Goal: Task Accomplishment & Management: Manage account settings

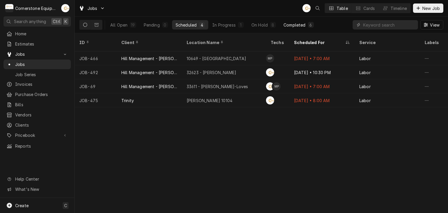
click at [290, 24] on div "Completed" at bounding box center [294, 25] width 22 height 6
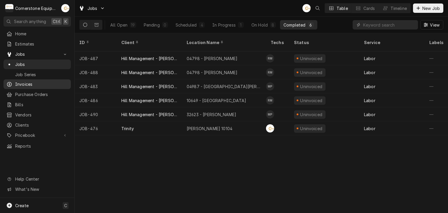
click at [25, 82] on span "Invoices" at bounding box center [41, 84] width 53 height 6
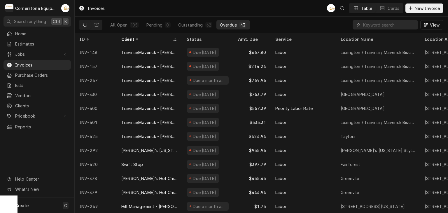
click at [383, 27] on input "Dynamic Content Wrapper" at bounding box center [389, 24] width 52 height 9
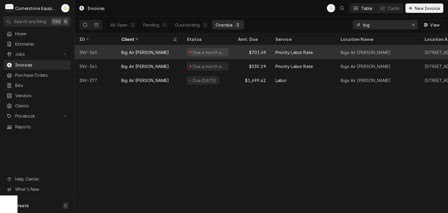
type input "big"
click at [189, 54] on div "Due a month ago" at bounding box center [208, 52] width 42 height 8
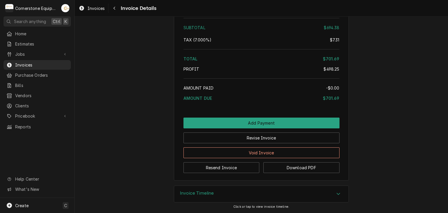
scroll to position [1316, 0]
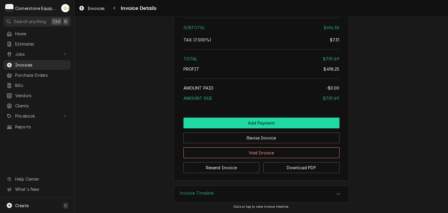
click at [266, 126] on button "Add Payment" at bounding box center [261, 123] width 156 height 11
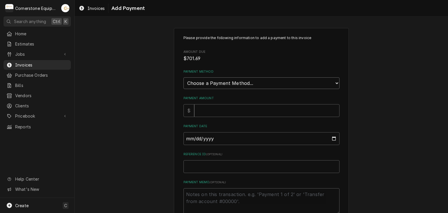
click at [200, 85] on select "Choose a Payment Method... Cash Check Credit/Debit Card ACH/eCheck Other" at bounding box center [261, 83] width 156 height 12
select select "2"
click at [183, 77] on select "Choose a Payment Method... Cash Check Credit/Debit Card ACH/eCheck Other" at bounding box center [261, 83] width 156 height 12
click at [201, 108] on input "Payment Amount" at bounding box center [266, 110] width 145 height 13
type textarea "x"
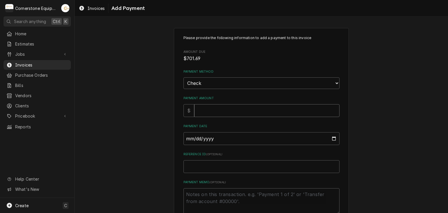
type input "7"
type textarea "x"
type input "70"
type textarea "x"
type input "701"
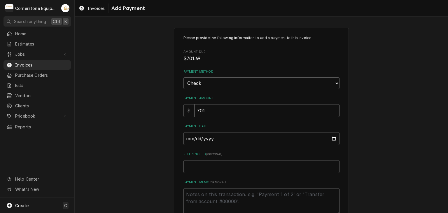
type textarea "x"
type input "701.6"
type textarea "x"
type input "701.69"
type input "0002-10-01"
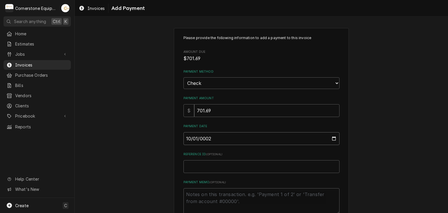
type textarea "x"
type input "0020-10-01"
type textarea "x"
type input "0202-10-01"
type textarea "x"
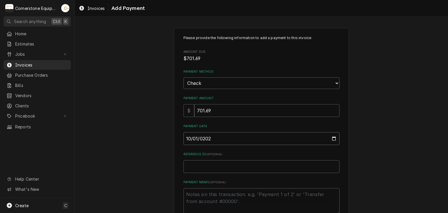
type input "2025-10-01"
type textarea "x"
type input "C"
type textarea "x"
type input "Ch"
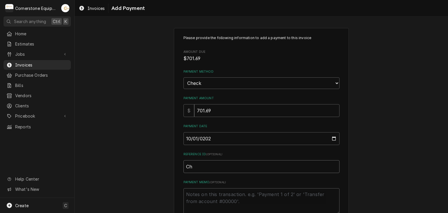
type textarea "x"
type input "Che"
type textarea "x"
type input "Chec"
type textarea "x"
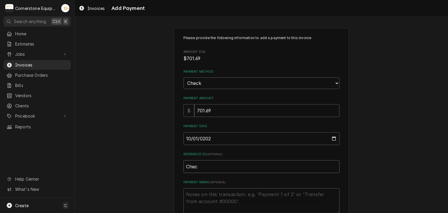
type input "Check"
type textarea "x"
type input "Check"
type textarea "x"
type input "Check #"
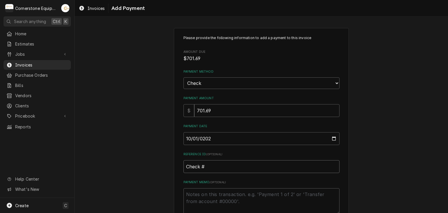
type textarea "x"
type input "Check #1"
type textarea "x"
type input "Check #13"
type textarea "x"
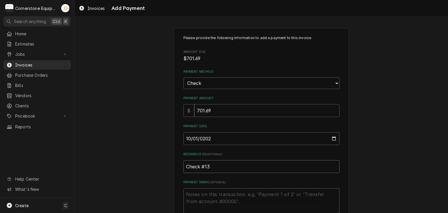
type input "Check #133"
type textarea "x"
type input "Check #1335"
type textarea "x"
type textarea "P"
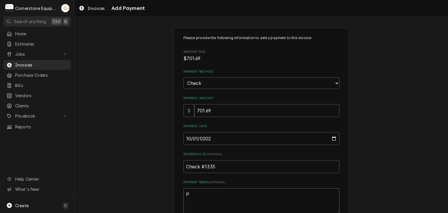
type textarea "x"
type textarea "Pi"
type textarea "x"
type textarea "P"
type textarea "x"
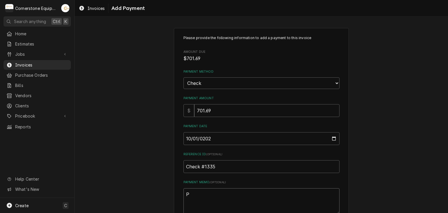
type textarea "Pa"
type textarea "x"
type textarea "Pai"
type textarea "x"
type textarea "Paid"
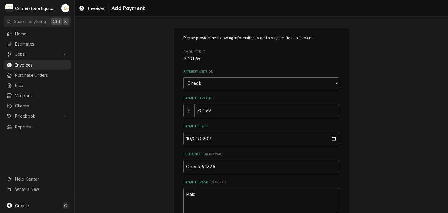
type textarea "x"
type textarea "Paid"
type textarea "x"
type textarea "Paid i"
type textarea "x"
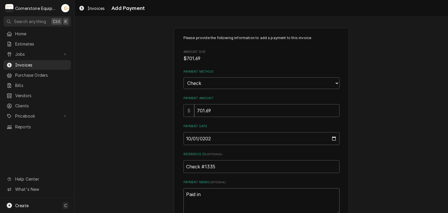
type textarea "Paid in"
type textarea "x"
type textarea "Paid in fu"
type textarea "x"
type textarea "Paid in ful"
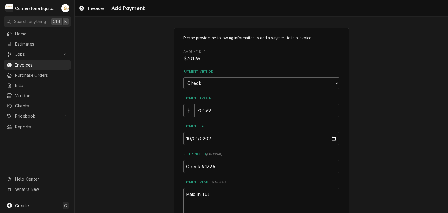
type textarea "x"
type textarea "Paid in full"
click at [137, 105] on div "Please provide the following information to add a payment to this invoice Amoun…" at bounding box center [261, 136] width 373 height 227
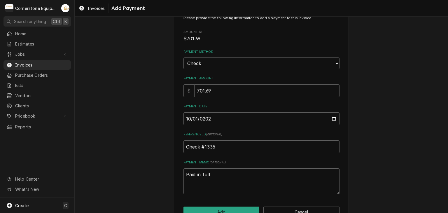
scroll to position [36, 0]
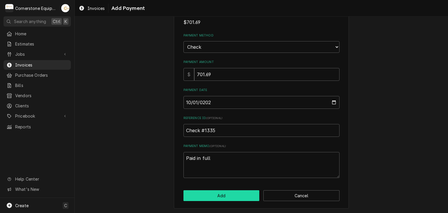
click at [208, 193] on button "Add" at bounding box center [221, 195] width 76 height 11
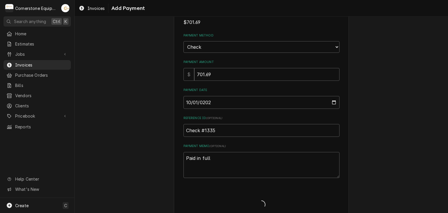
type textarea "x"
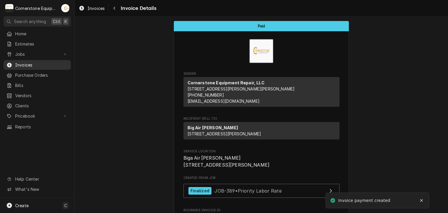
click at [42, 63] on span "Invoices" at bounding box center [41, 65] width 53 height 6
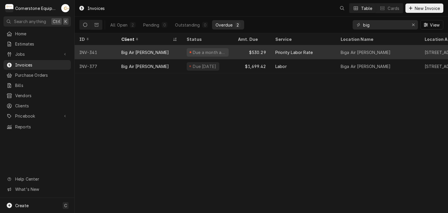
click at [165, 50] on div "Big Air [PERSON_NAME]" at bounding box center [149, 52] width 65 height 14
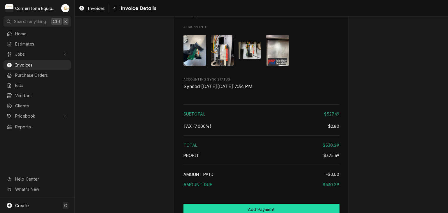
scroll to position [920, 0]
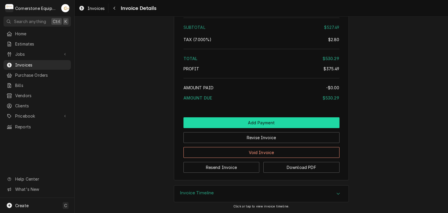
click at [237, 119] on button "Add Payment" at bounding box center [261, 122] width 156 height 11
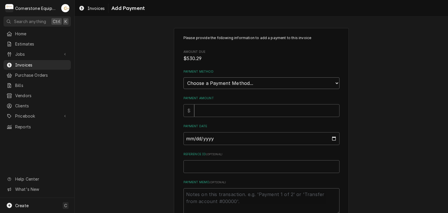
click at [199, 83] on select "Choose a Payment Method... Cash Check Credit/Debit Card ACH/eCheck Other" at bounding box center [261, 83] width 156 height 12
select select "2"
click at [183, 77] on select "Choose a Payment Method... Cash Check Credit/Debit Card ACH/eCheck Other" at bounding box center [261, 83] width 156 height 12
drag, startPoint x: 198, startPoint y: 119, endPoint x: 198, endPoint y: 112, distance: 7.3
click at [198, 119] on div "Please provide the following information to add a payment to this invoice Amoun…" at bounding box center [261, 124] width 156 height 179
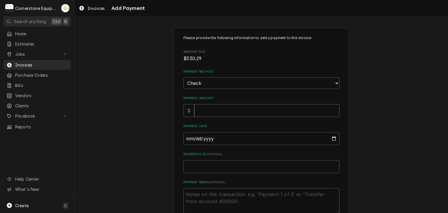
click at [198, 112] on input "Payment Amount" at bounding box center [266, 110] width 145 height 13
type textarea "x"
type input "5"
type textarea "x"
type input "53"
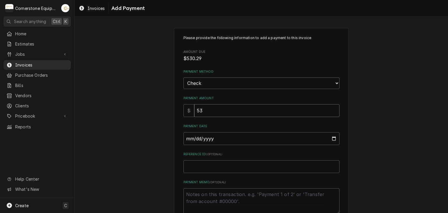
type textarea "x"
type input "530"
type textarea "x"
type input "530.2"
type textarea "x"
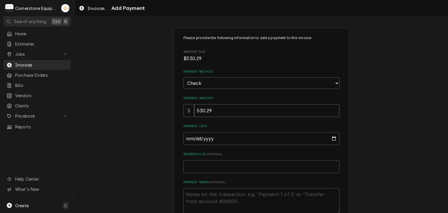
type input "530.29"
type input "0002-10-01"
type textarea "x"
type input "0020-10-01"
type textarea "x"
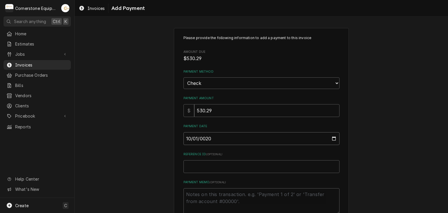
type input "0202-10-01"
type textarea "x"
type input "[DATE]"
type textarea "x"
type input "C"
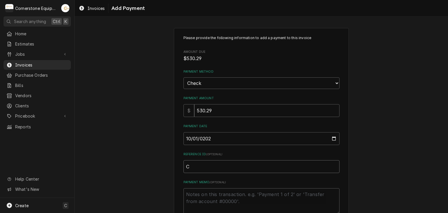
type textarea "x"
type input "Ch"
type textarea "x"
type input "Che"
type textarea "x"
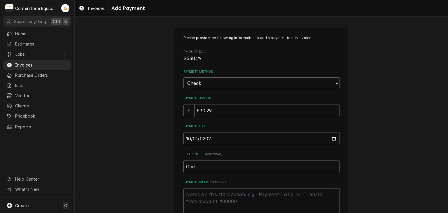
type input "Chec"
type textarea "x"
type input "Check"
type textarea "x"
type input "Check"
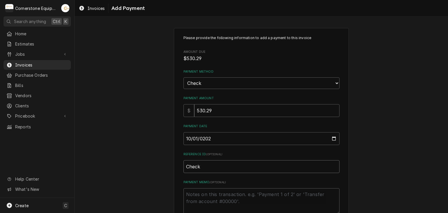
type textarea "x"
type input "Check #"
type textarea "x"
type input "Check #1"
type textarea "x"
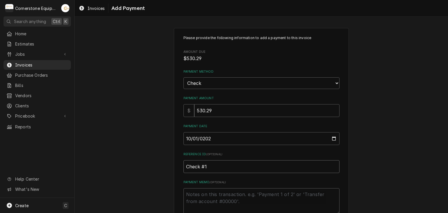
type input "Check #13"
type textarea "x"
type input "Check #133"
type textarea "x"
type input "Check #1335"
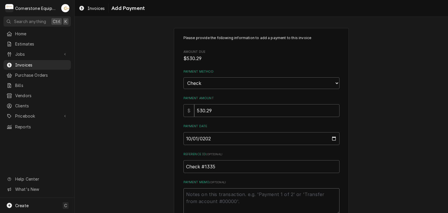
type textarea "x"
type textarea "P"
type textarea "x"
type textarea "Pa"
type textarea "x"
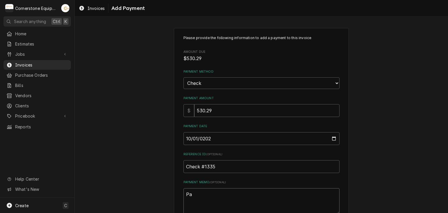
type textarea "Pai"
type textarea "x"
type textarea "Paid"
type textarea "x"
type textarea "Paid"
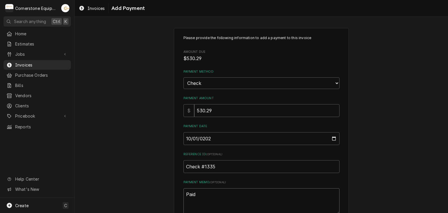
type textarea "x"
type textarea "Paid i"
type textarea "x"
type textarea "Paid in"
type textarea "x"
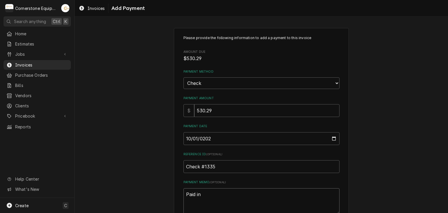
type textarea "Paid in"
type textarea "x"
type textarea "Paid in"
type textarea "x"
type textarea "Paid i"
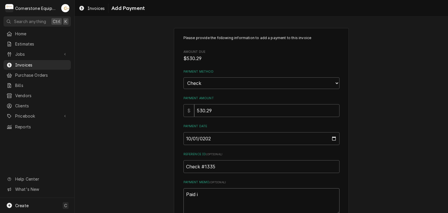
type textarea "x"
type textarea "Paid"
type textarea "x"
type textarea "Paid i"
type textarea "x"
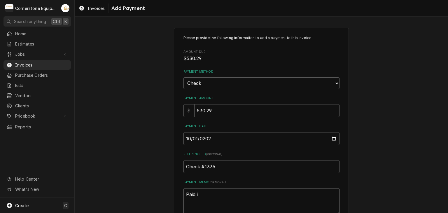
type textarea "Paid in"
type textarea "x"
type textarea "Paid in"
type textarea "x"
type textarea "Paid in f"
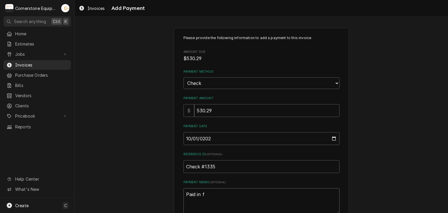
type textarea "x"
type textarea "Paid in fu"
type textarea "x"
type textarea "Paid in ful"
type textarea "x"
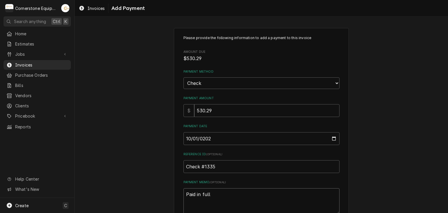
type textarea "Paid in full"
click at [163, 132] on div "Please provide the following information to add a payment to this invoice Amoun…" at bounding box center [261, 136] width 373 height 227
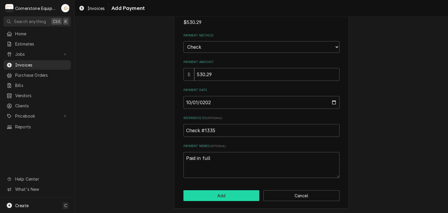
click at [199, 196] on button "Add" at bounding box center [221, 195] width 76 height 11
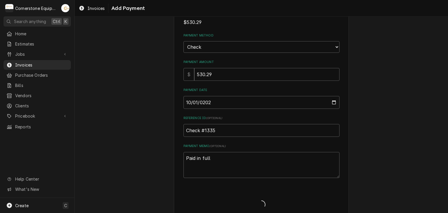
type textarea "x"
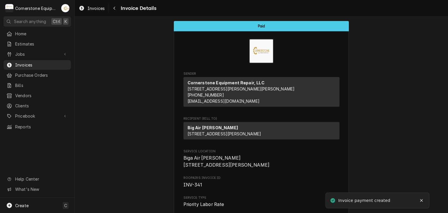
click at [24, 57] on div "Jobs Jobs Job Series" at bounding box center [36, 54] width 67 height 10
click at [25, 63] on span "Invoices" at bounding box center [41, 65] width 53 height 6
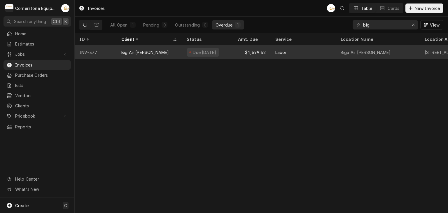
click at [251, 50] on div "$1,699.42" at bounding box center [251, 52] width 37 height 14
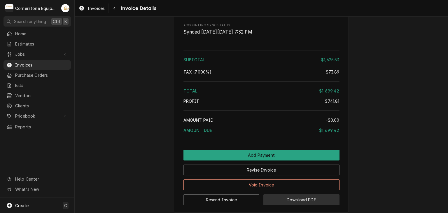
scroll to position [1276, 0]
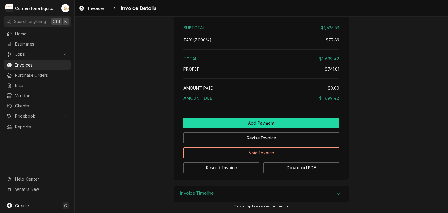
click at [268, 122] on button "Add Payment" at bounding box center [261, 123] width 156 height 11
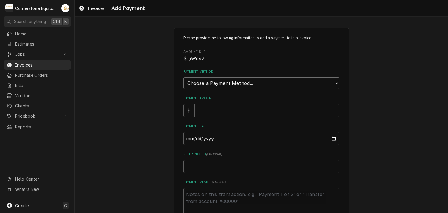
click at [186, 82] on select "Choose a Payment Method... Cash Check Credit/Debit Card ACH/eCheck Other" at bounding box center [261, 83] width 156 height 12
select select "2"
click at [183, 77] on select "Choose a Payment Method... Cash Check Credit/Debit Card ACH/eCheck Other" at bounding box center [261, 83] width 156 height 12
click at [204, 111] on input "Payment Amount" at bounding box center [266, 110] width 145 height 13
type textarea "x"
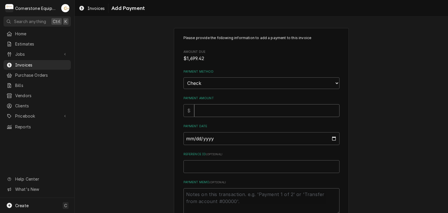
type input "1"
type textarea "x"
type input "16"
type textarea "x"
type input "169"
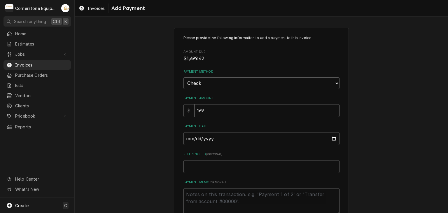
type textarea "x"
type input "1699"
type textarea "x"
type input "1699.4"
type textarea "x"
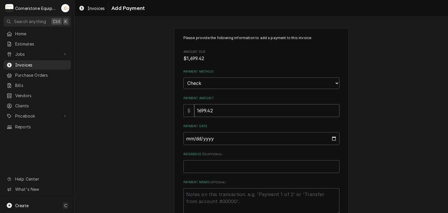
type input "1699.42"
type input "0002-10-01"
type textarea "x"
type input "0020-10-01"
type textarea "x"
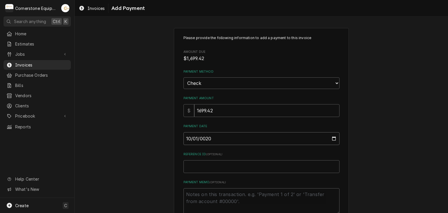
type input "0202-10-01"
type textarea "x"
type input "2025-10-01"
type textarea "x"
type input "C"
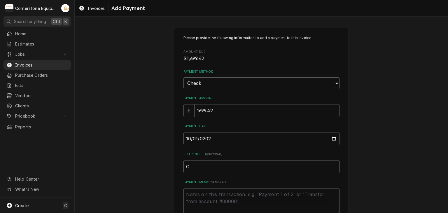
type textarea "x"
type input "Ch"
type textarea "x"
type input "Chc"
type textarea "x"
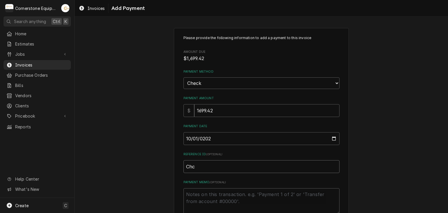
type input "Chck"
type textarea "x"
type input "Chc"
type textarea "x"
type input "Ch"
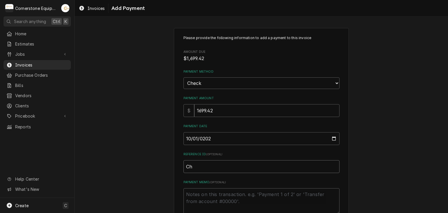
type textarea "x"
type input "Che"
type textarea "x"
type input "Chec"
type textarea "x"
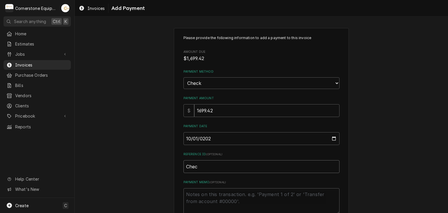
type input "Check"
type textarea "x"
type input "Check"
type textarea "x"
type input "Check #"
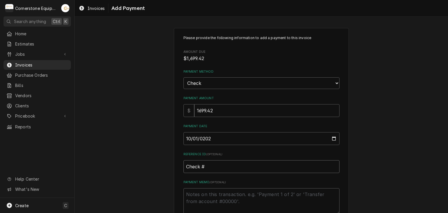
type textarea "x"
type input "Check #1"
type textarea "x"
type input "Check #13"
type textarea "x"
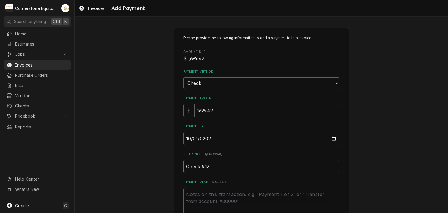
type input "Check #133"
type textarea "x"
type input "Check #1335"
type textarea "x"
type textarea "P"
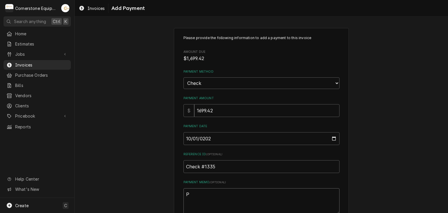
type textarea "x"
type textarea "Pa"
type textarea "x"
type textarea "Pai"
type textarea "x"
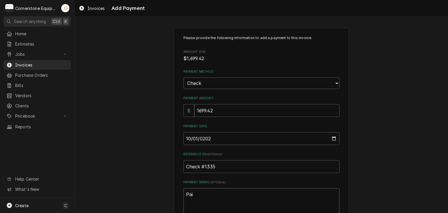
type textarea "Paid"
type textarea "x"
type textarea "Paid"
type textarea "x"
type textarea "Paid i"
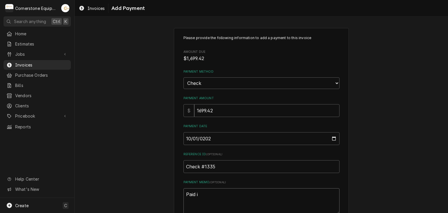
type textarea "x"
type textarea "Paid in"
type textarea "x"
type textarea "Paid in"
type textarea "x"
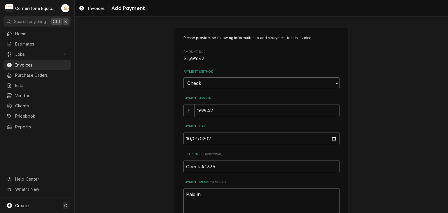
type textarea "Paid in f"
type textarea "x"
type textarea "Paid in fu"
type textarea "x"
type textarea "Paid in ful"
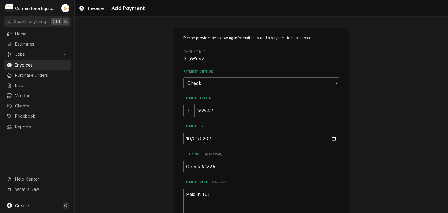
type textarea "x"
type textarea "Paid in full"
type textarea "x"
type textarea "Paid in full"
type textarea "x"
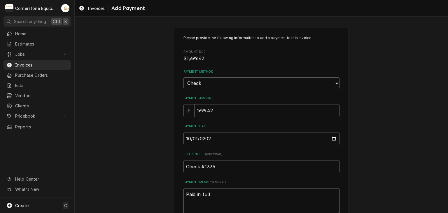
type textarea "Paid in full )"
type textarea "x"
type textarea "Paid in full )c"
type textarea "x"
type textarea "Paid in full )cr"
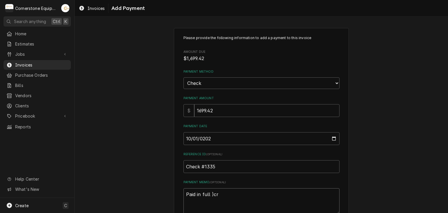
type textarea "x"
type textarea "Paid in full )cre"
type textarea "x"
type textarea "Paid in full )cred"
type textarea "x"
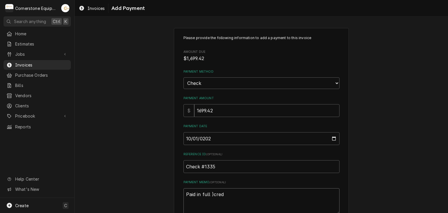
type textarea "Paid in full )credi"
type textarea "x"
type textarea "Paid in full )credit"
type textarea "x"
type textarea "Paid in full )credit"
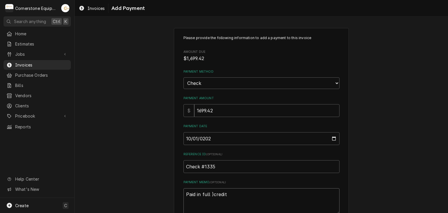
type textarea "x"
type textarea "Paid in full )credit o"
type textarea "x"
type textarea "Paid in full )credit ow"
type textarea "x"
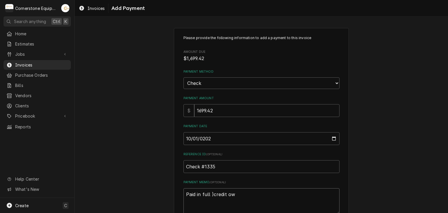
type textarea "Paid in full )credit owe"
type textarea "x"
type textarea "Paid in full )credit owed"
type textarea "x"
type textarea "Paid in full )credit owed)"
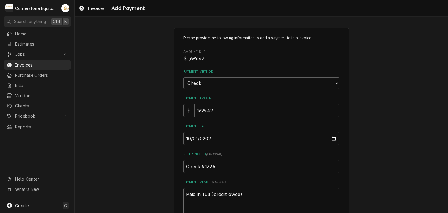
type textarea "x"
type textarea "Paid in full credit owed)"
type textarea "x"
type textarea "Paid in full (credit owed)"
click at [147, 138] on div "Please provide the following information to add a payment to this invoice Amoun…" at bounding box center [261, 136] width 373 height 227
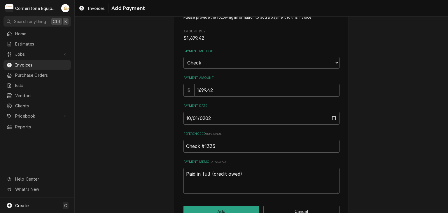
scroll to position [36, 0]
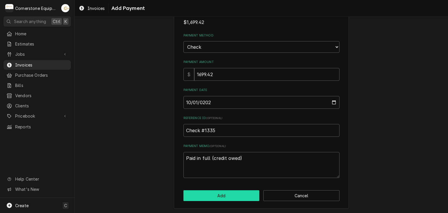
click at [219, 197] on button "Add" at bounding box center [221, 195] width 76 height 11
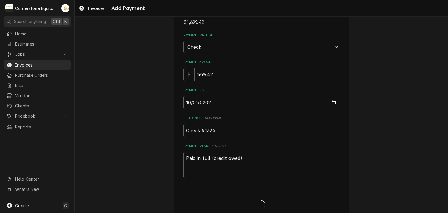
type textarea "x"
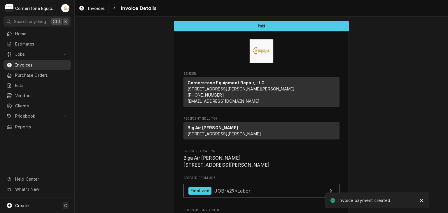
click at [23, 62] on span "Invoices" at bounding box center [41, 65] width 53 height 6
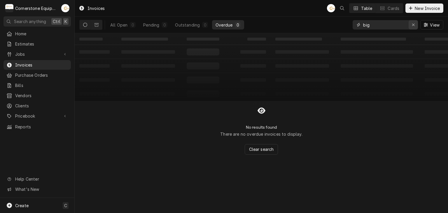
click at [414, 25] on icon "Erase input" at bounding box center [413, 25] width 3 height 4
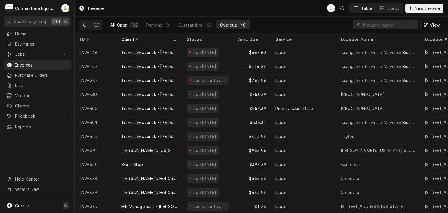
click at [115, 22] on div "All Open" at bounding box center [118, 25] width 17 height 6
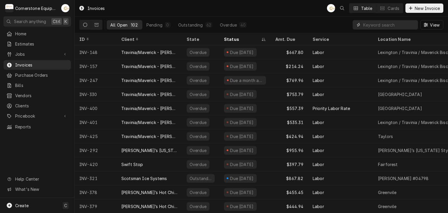
click at [375, 25] on input "Dynamic Content Wrapper" at bounding box center [389, 24] width 52 height 9
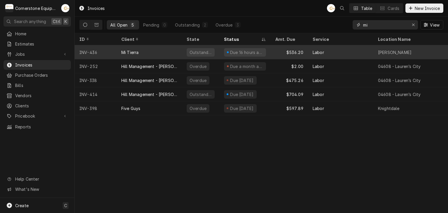
type input "mi"
click at [282, 51] on div "$536.20" at bounding box center [289, 52] width 37 height 14
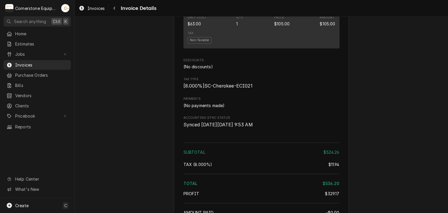
scroll to position [952, 0]
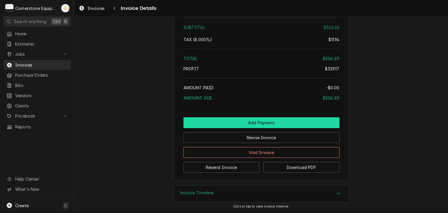
click at [253, 123] on button "Add Payment" at bounding box center [261, 122] width 156 height 11
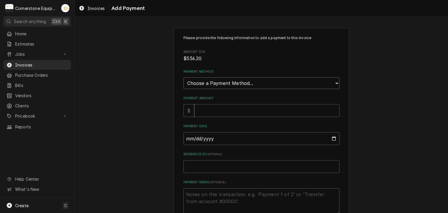
click at [203, 82] on select "Choose a Payment Method... Cash Check Credit/Debit Card ACH/eCheck Other" at bounding box center [261, 83] width 156 height 12
select select "2"
click at [183, 77] on select "Choose a Payment Method... Cash Check Credit/Debit Card ACH/eCheck Other" at bounding box center [261, 83] width 156 height 12
click at [205, 114] on input "Payment Amount" at bounding box center [266, 110] width 145 height 13
type textarea "x"
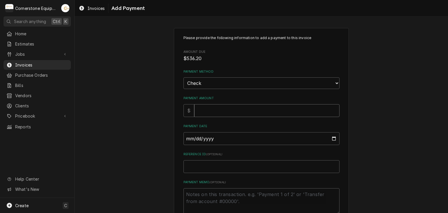
type input "5"
type textarea "x"
type input "53"
type textarea "x"
type input "536"
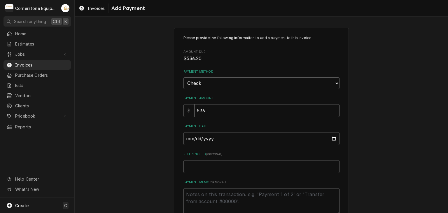
type textarea "x"
type input "536.2"
type textarea "x"
type input "536.20"
type input "0002-10-08"
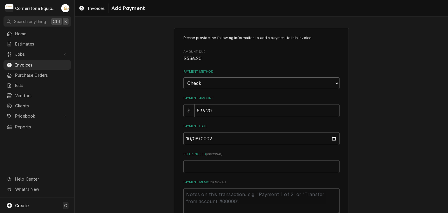
type textarea "x"
type input "0020-10-08"
type textarea "x"
type input "0202-10-08"
type textarea "x"
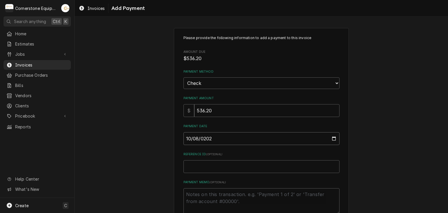
type input "2025-10-08"
type textarea "x"
type input "C"
type textarea "x"
type input "Ch"
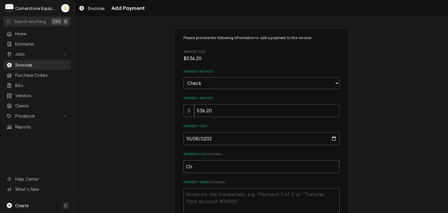
type textarea "x"
type input "Che"
type textarea "x"
type input "Chec"
type textarea "x"
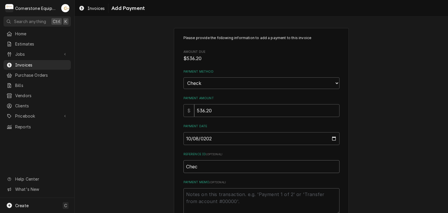
type input "Check"
type textarea "x"
type input "Check"
type textarea "x"
type input "Check #"
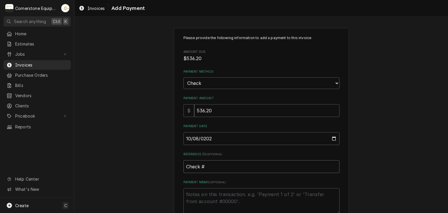
type textarea "x"
type input "Check #1"
type textarea "x"
type input "Check #12"
type textarea "x"
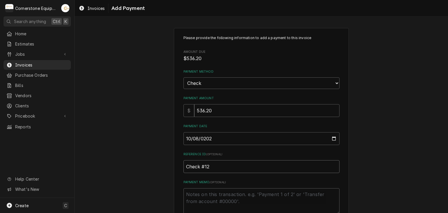
type input "Check #126"
type textarea "x"
type input "Check #1260"
type textarea "x"
type textarea "P"
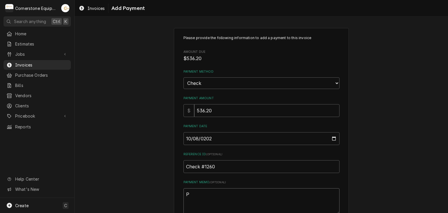
type textarea "x"
type textarea "Pa"
type textarea "x"
type textarea "Pai"
type textarea "x"
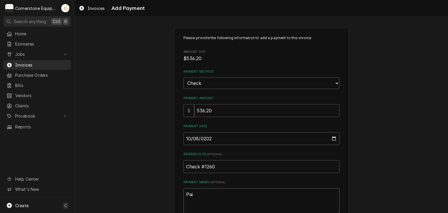
type textarea "Paid"
type textarea "x"
type textarea "Paid"
type textarea "x"
type textarea "Paid i"
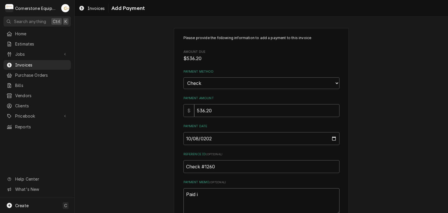
type textarea "x"
type textarea "Paid in"
type textarea "x"
type textarea "Paid in"
type textarea "x"
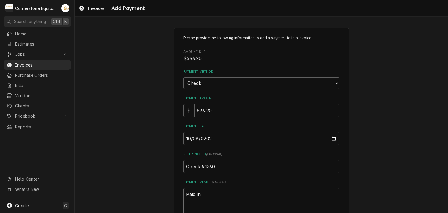
type textarea "Paid in f"
type textarea "x"
type textarea "Paid in fu"
type textarea "x"
type textarea "Paid in ful"
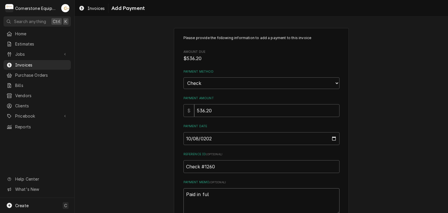
type textarea "x"
type textarea "Paid in full"
click at [151, 146] on div "Please provide the following information to add a payment to this invoice Amoun…" at bounding box center [261, 136] width 373 height 227
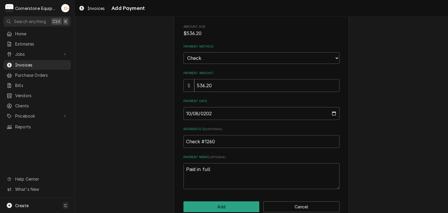
scroll to position [36, 0]
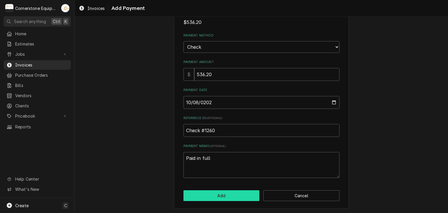
click at [207, 194] on button "Add" at bounding box center [221, 195] width 76 height 11
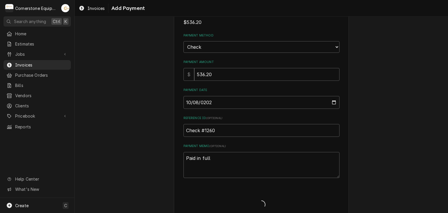
type textarea "x"
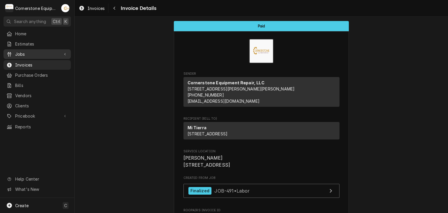
click at [22, 55] on span "Jobs" at bounding box center [37, 54] width 44 height 6
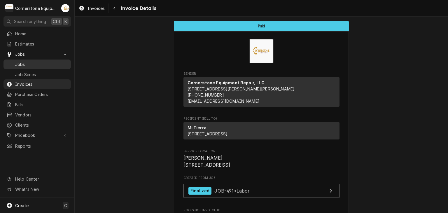
click at [23, 63] on span "Jobs" at bounding box center [41, 64] width 53 height 6
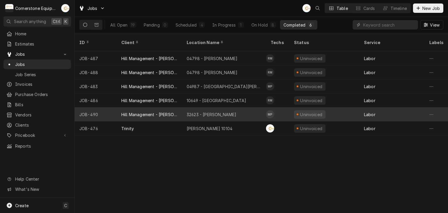
click at [272, 110] on div "Matthew Pennington's Avatar" at bounding box center [270, 114] width 8 height 8
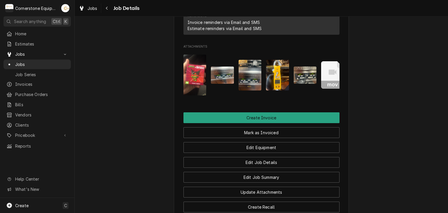
scroll to position [350, 0]
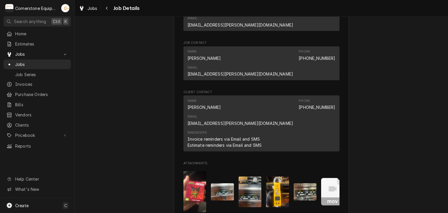
click at [196, 171] on img "Attachments" at bounding box center [194, 191] width 23 height 41
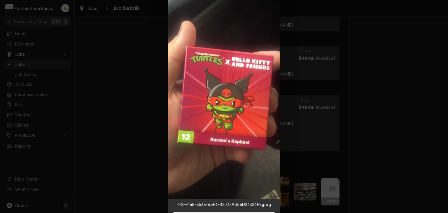
click at [406, 120] on div at bounding box center [224, 106] width 448 height 213
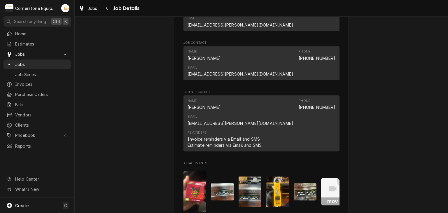
click at [190, 171] on img "Attachments" at bounding box center [194, 191] width 23 height 41
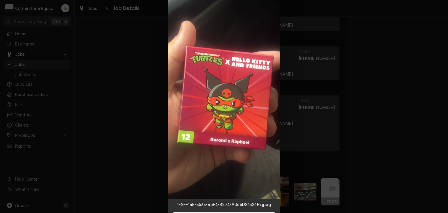
click at [110, 141] on div at bounding box center [224, 106] width 448 height 213
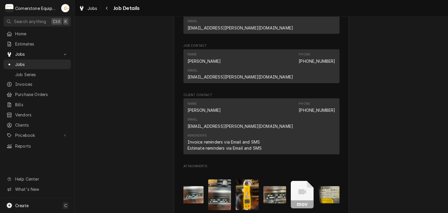
scroll to position [0, 37]
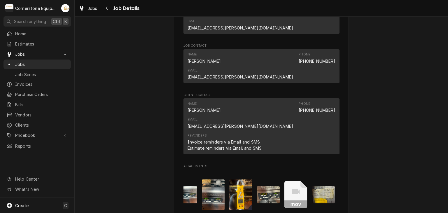
click at [293, 181] on icon "Attachments" at bounding box center [295, 195] width 23 height 28
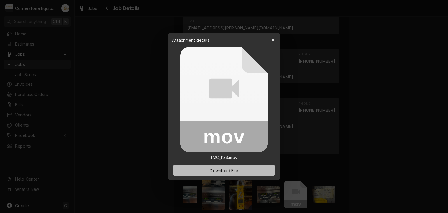
click at [248, 168] on button "Download File" at bounding box center [224, 170] width 103 height 10
click at [411, 136] on div at bounding box center [224, 106] width 448 height 213
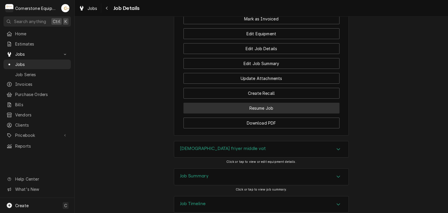
scroll to position [464, 0]
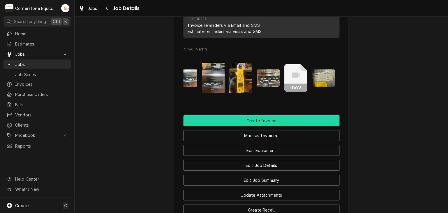
click at [263, 115] on button "Create Invoice" at bounding box center [261, 120] width 156 height 11
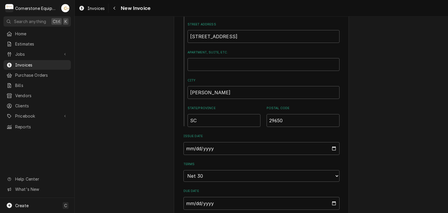
scroll to position [350, 0]
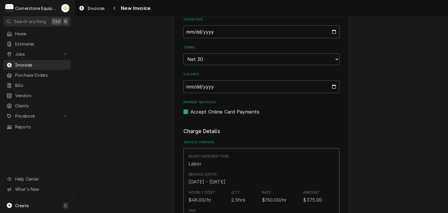
click at [210, 113] on label "Accept Online Card Payments" at bounding box center [224, 111] width 69 height 7
click at [210, 113] on input "Payment Methods" at bounding box center [268, 114] width 156 height 13
checkbox input "false"
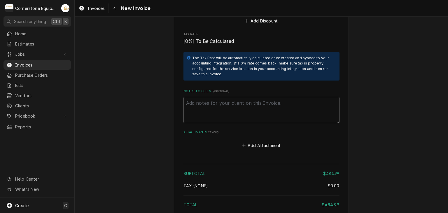
scroll to position [1038, 0]
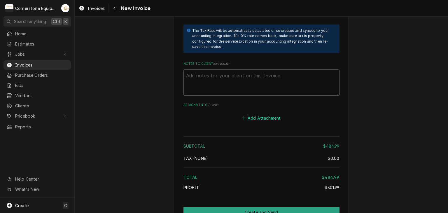
click at [258, 114] on button "Add Attachment" at bounding box center [261, 118] width 41 height 8
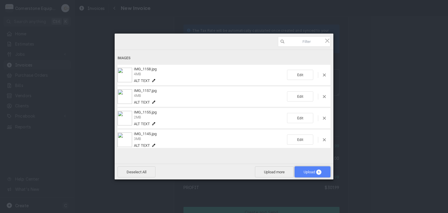
click at [315, 170] on span "Upload 6" at bounding box center [313, 172] width 18 height 4
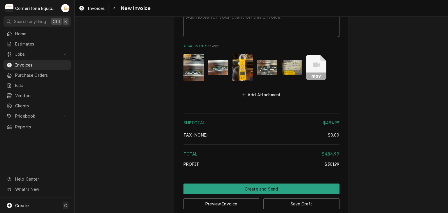
scroll to position [980, 0]
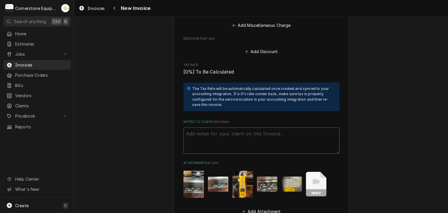
click at [201, 127] on textarea "Notes to Client ( optional )" at bounding box center [261, 140] width 156 height 26
paste textarea "INVOICE APPROVAL AND PAYMENT TERMS All invoices are due upon receipt unless oth…"
type textarea "x"
type textarea "INVOICE APPROVAL AND PAYMENT TERMS All invoices are due upon receipt unless oth…"
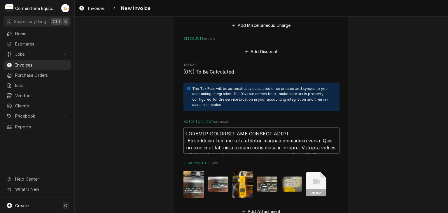
scroll to position [1164, 0]
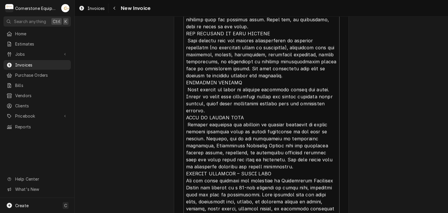
type textarea "x"
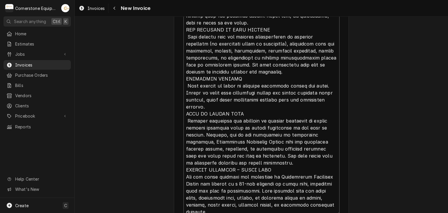
scroll to position [1168, 0]
type textarea "INVOICE APPROVAL AND PAYMENT TERMS All invoices are due upon receipt unless oth…"
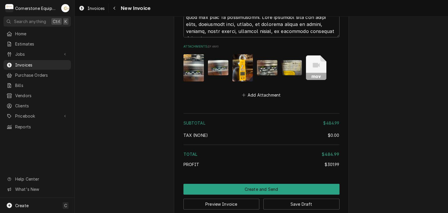
scroll to position [1342, 0]
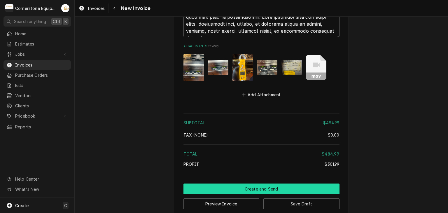
click at [251, 183] on button "Create and Send" at bounding box center [261, 188] width 156 height 11
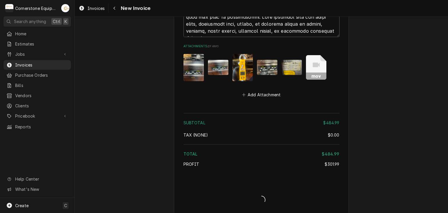
scroll to position [1339, 0]
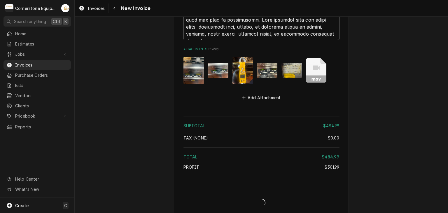
type textarea "x"
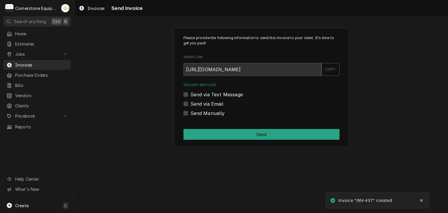
click at [190, 111] on label "Send Manually" at bounding box center [207, 113] width 34 height 7
click at [190, 111] on input "Send Manually" at bounding box center [268, 116] width 156 height 13
checkbox input "true"
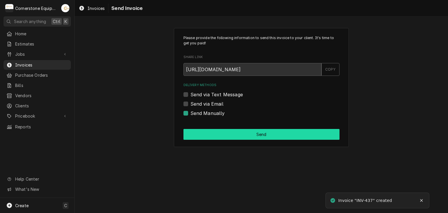
click at [211, 131] on button "Send" at bounding box center [261, 134] width 156 height 11
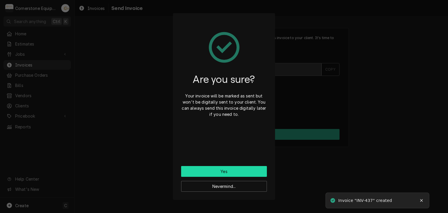
click at [226, 171] on button "Yes" at bounding box center [224, 171] width 86 height 11
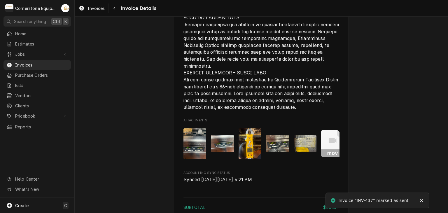
scroll to position [1134, 0]
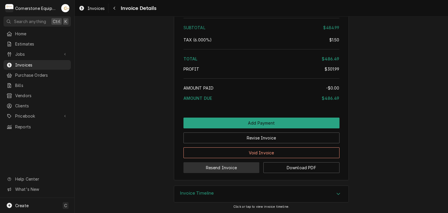
click at [225, 170] on button "Resend Invoice" at bounding box center [221, 167] width 76 height 11
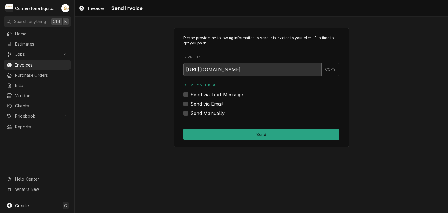
click at [208, 96] on label "Send via Text Message" at bounding box center [216, 94] width 52 height 7
click at [208, 96] on input "Send via Text Message" at bounding box center [268, 97] width 156 height 13
checkbox input "true"
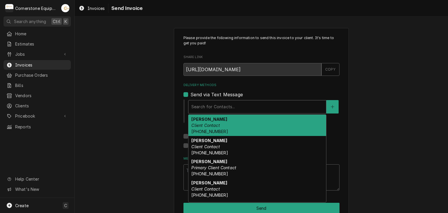
click at [206, 111] on div "Delivery Methods" at bounding box center [257, 106] width 132 height 10
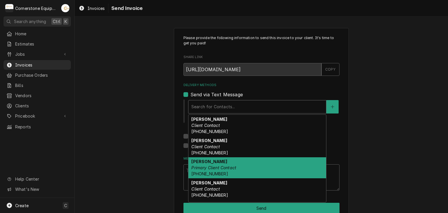
click at [209, 160] on strong "Ashton Vazquez" at bounding box center [209, 161] width 36 height 5
type textarea "x"
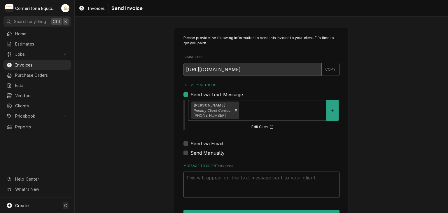
click at [203, 143] on label "Send via Email" at bounding box center [206, 143] width 33 height 7
click at [203, 143] on input "Send via Email" at bounding box center [268, 146] width 156 height 13
checkbox input "true"
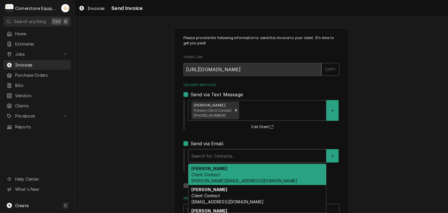
click at [204, 153] on div "Delivery Methods" at bounding box center [257, 155] width 132 height 10
click at [206, 167] on strong "Amy Moore" at bounding box center [209, 168] width 36 height 5
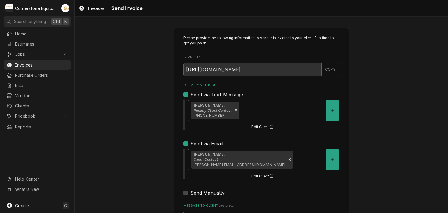
click at [141, 158] on div "Please provide the following information to send this invoice to your client. I…" at bounding box center [261, 148] width 373 height 250
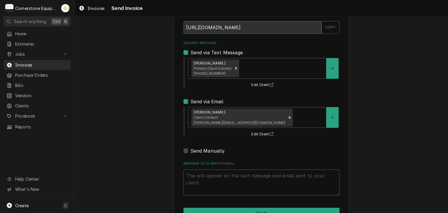
scroll to position [59, 0]
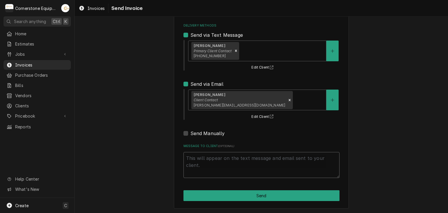
click at [202, 160] on textarea "Message to Client ( optional )" at bounding box center [261, 165] width 156 height 26
type textarea "x"
type textarea "T"
type textarea "x"
type textarea "Th"
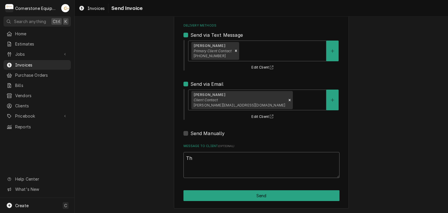
type textarea "x"
type textarea "Tha"
type textarea "x"
type textarea "Than"
type textarea "x"
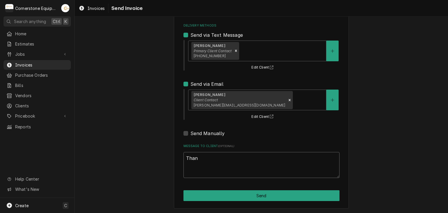
type textarea "Thank"
type textarea "x"
type textarea "Thank"
type textarea "x"
type textarea "Thank y"
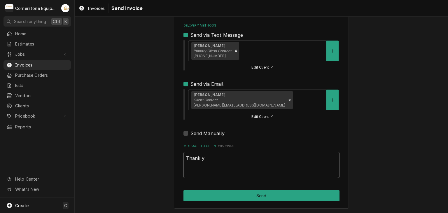
type textarea "x"
type textarea "Thank you"
type textarea "x"
type textarea "Thank you"
type textarea "x"
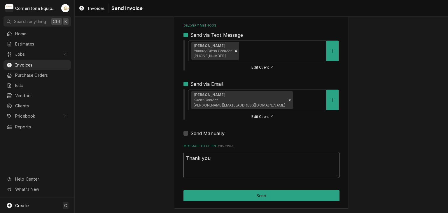
type textarea "Thank you o"
type textarea "x"
type textarea "Thank you of"
type textarea "x"
type textarea "Thank you ofo"
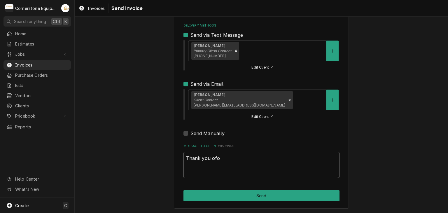
type textarea "x"
type textarea "Thank you ofor"
type textarea "x"
type textarea "Thank you ofo"
type textarea "x"
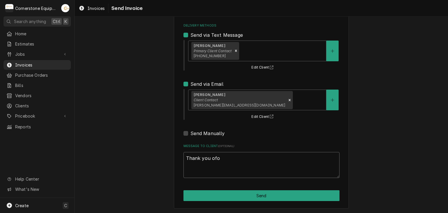
type textarea "Thank you of"
type textarea "x"
type textarea "Thank you o"
type textarea "x"
type textarea "Thank you"
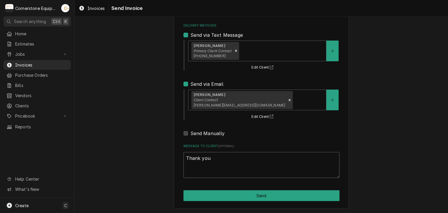
type textarea "x"
type textarea "Thank you f"
type textarea "x"
type textarea "Thank you fo"
type textarea "x"
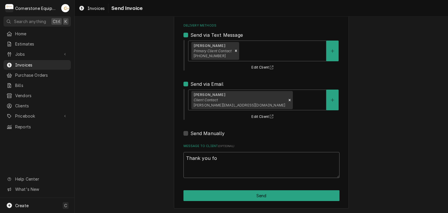
type textarea "Thank you for"
type textarea "x"
type textarea "Thank you for"
type textarea "x"
type textarea "Thank you for y"
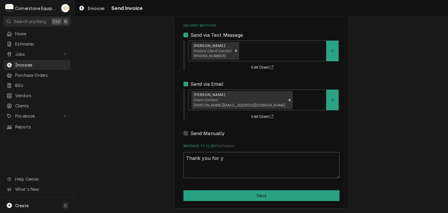
type textarea "x"
type textarea "Thank you for"
type textarea "x"
type textarea "Thank you for t"
type textarea "x"
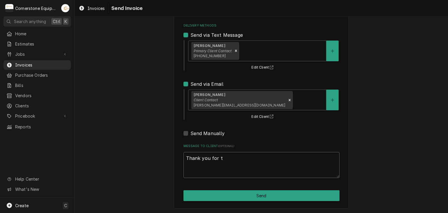
type textarea "Thank you for th"
type textarea "x"
type textarea "Thank you for the"
type textarea "x"
type textarea "Thank you for the"
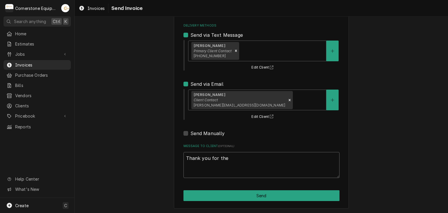
type textarea "x"
type textarea "Thank you for the"
type textarea "x"
type textarea "Thank you for th"
type textarea "x"
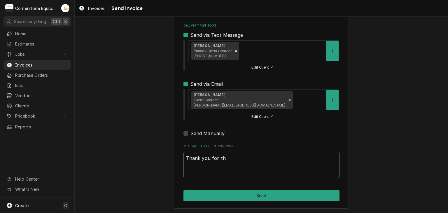
type textarea "Thank you for t"
type textarea "x"
type textarea "Thank you for"
type textarea "x"
type textarea "Thank you for t"
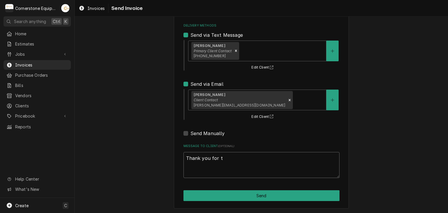
type textarea "x"
type textarea "Thank you for th"
type textarea "x"
type textarea "Thank you for the"
type textarea "x"
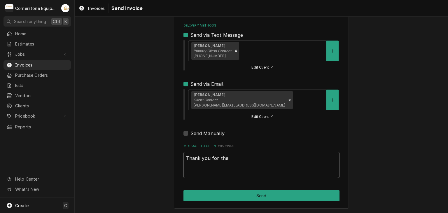
type textarea "Thank you for the"
type textarea "x"
type textarea "Thank you for the o"
type textarea "x"
type textarea "Thank you for the op"
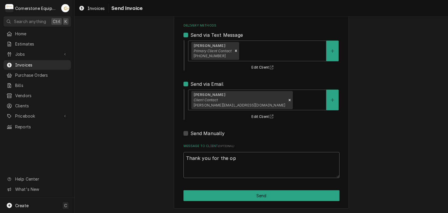
type textarea "x"
type textarea "Thank you for the opp"
type textarea "x"
type textarea "Thank you for the oppo"
type textarea "x"
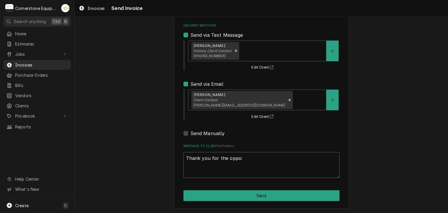
type textarea "Thank you for the oppor"
type textarea "x"
type textarea "Thank you for the opport"
type textarea "x"
type textarea "Thank you for the opportu"
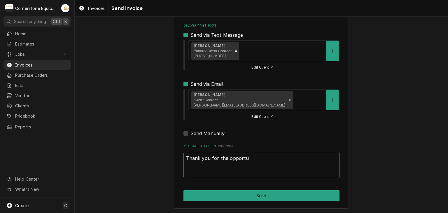
type textarea "x"
type textarea "Thank you for the opportuit"
type textarea "x"
type textarea "Thank you for the opportui"
type textarea "x"
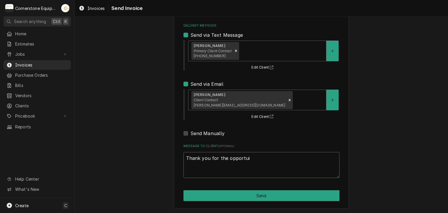
type textarea "Thank you for the opportu"
type textarea "x"
type textarea "Thank you for the opportun"
type textarea "x"
type textarea "Thank you for the opportuni"
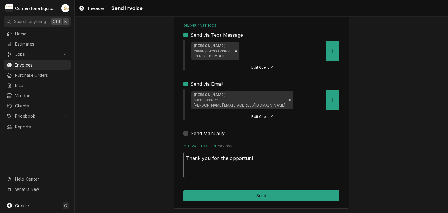
type textarea "x"
type textarea "Thank you for the opportunit"
type textarea "x"
type textarea "Thank you for the opportunity"
type textarea "x"
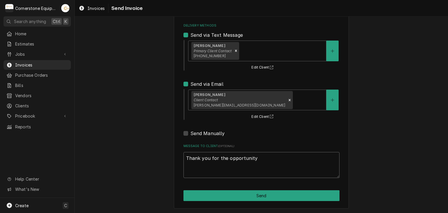
type textarea "Thank you for the opportunity"
type textarea "x"
type textarea "Thank you for the opportunity t"
type textarea "x"
type textarea "Thank you for the opportunity to"
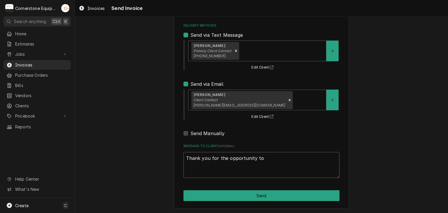
type textarea "x"
type textarea "Thank you for the opportunity to"
type textarea "x"
type textarea "Thank you for the opportunity to b"
type textarea "x"
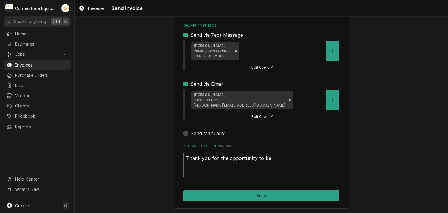
type textarea "Thank you for the opportunity to be"
type textarea "x"
type textarea "Thank you for the opportunity to be o"
type textarea "x"
type textarea "Thank you for the opportunity to be of"
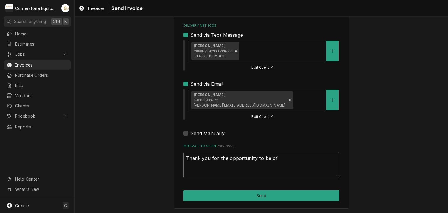
type textarea "x"
type textarea "Thank you for the opportunity to be of"
type textarea "x"
type textarea "Thank you for the opportunity to be of s"
type textarea "x"
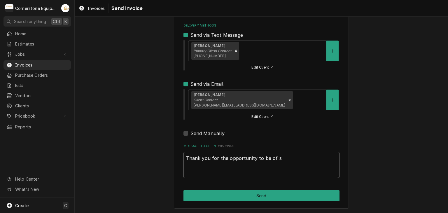
type textarea "Thank you for the opportunity to be of se"
type textarea "x"
type textarea "Thank you for the opportunity to be of ser"
type textarea "x"
type textarea "Thank you for the opportunity to be of serv"
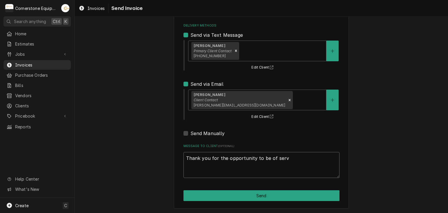
type textarea "x"
type textarea "Thank you for the opportunity to be of servi"
type textarea "x"
type textarea "Thank you for the opportunity to be of servic"
type textarea "x"
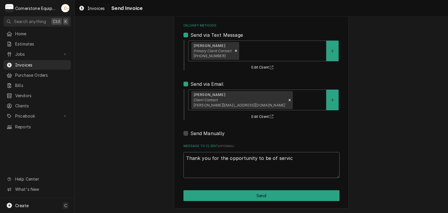
type textarea "Thank you for the opportunity to be of service"
type textarea "x"
click at [201, 161] on textarea "Thank you for the opportunity to be of service!" at bounding box center [261, 165] width 156 height 26
click at [261, 165] on textarea "Thank you for the opportunity to be of service!" at bounding box center [261, 165] width 156 height 26
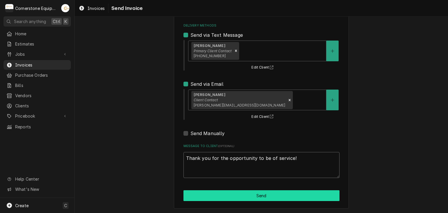
type textarea "Thank you for the opportunity to be of service!"
click at [255, 194] on button "Send" at bounding box center [261, 195] width 156 height 11
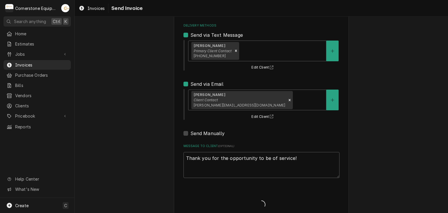
type textarea "x"
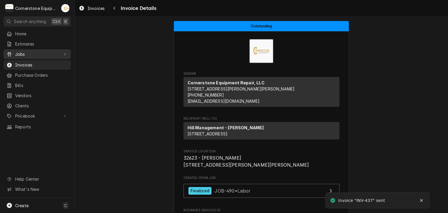
click at [26, 54] on span "Jobs" at bounding box center [37, 54] width 44 height 6
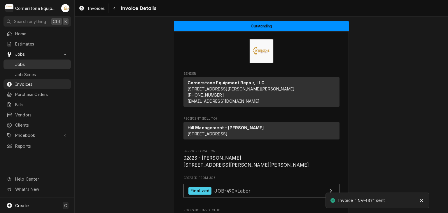
click at [25, 64] on span "Jobs" at bounding box center [41, 64] width 53 height 6
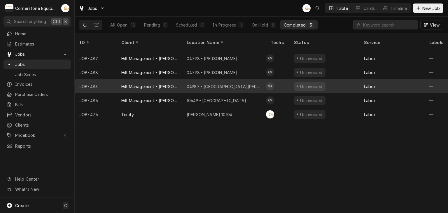
click at [186, 81] on div "04987 - [GEOGRAPHIC_DATA][PERSON_NAME]" at bounding box center [224, 86] width 84 height 14
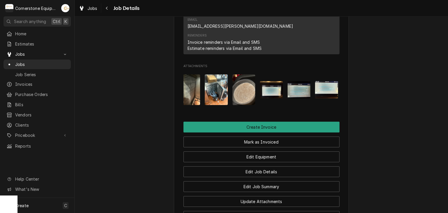
scroll to position [0, 119]
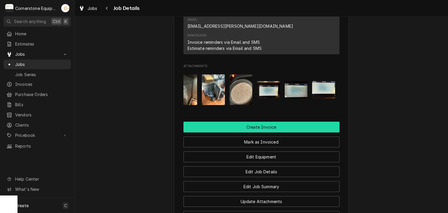
click at [218, 122] on button "Create Invoice" at bounding box center [261, 127] width 156 height 11
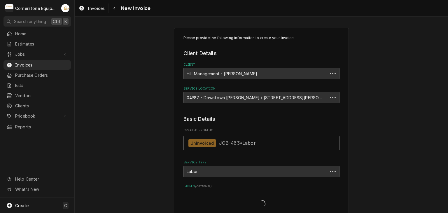
type textarea "x"
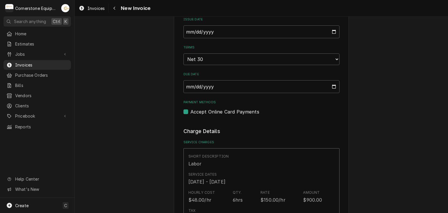
click at [248, 111] on label "Accept Online Card Payments" at bounding box center [224, 111] width 69 height 7
click at [248, 111] on input "Payment Methods" at bounding box center [268, 114] width 156 height 13
checkbox input "false"
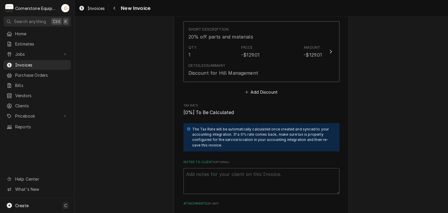
scroll to position [1178, 0]
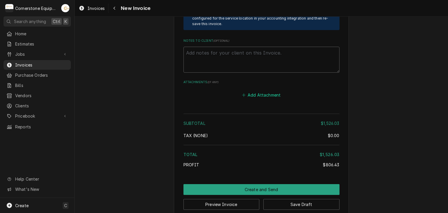
click at [245, 91] on button "Add Attachment" at bounding box center [261, 95] width 41 height 8
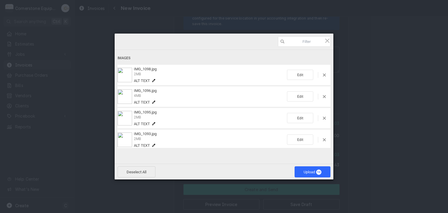
click at [306, 178] on div "Deselect All Upload 10" at bounding box center [224, 172] width 219 height 16
click at [306, 172] on span "Upload 10" at bounding box center [313, 172] width 18 height 4
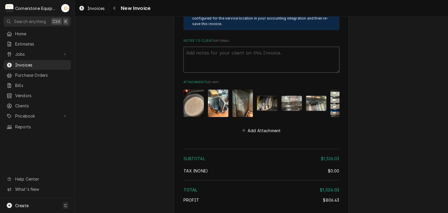
click at [203, 56] on textarea "Notes to Client ( optional )" at bounding box center [261, 60] width 156 height 26
paste textarea "INVOICE APPROVAL AND PAYMENT TERMS All invoices are due upon receipt unless oth…"
type textarea "x"
type textarea "INVOICE APPROVAL AND PAYMENT TERMS All invoices are due upon receipt unless oth…"
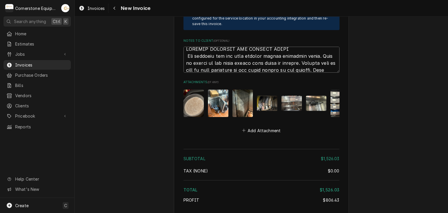
scroll to position [1409, 0]
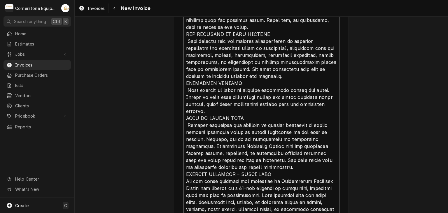
type textarea "x"
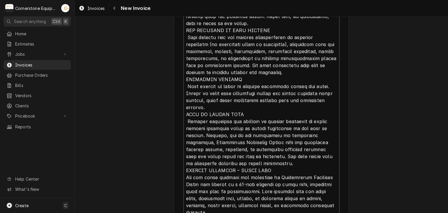
scroll to position [0, 0]
type textarea "INVOICE APPROVAL AND PAYMENT TERMS All invoices are due upon receipt unless oth…"
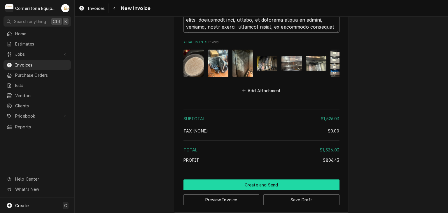
click at [248, 182] on button "Create and Send" at bounding box center [261, 184] width 156 height 11
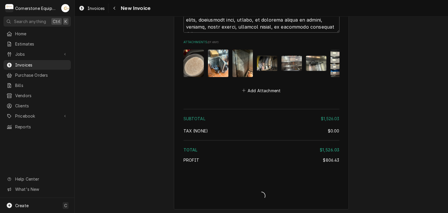
scroll to position [1588, 0]
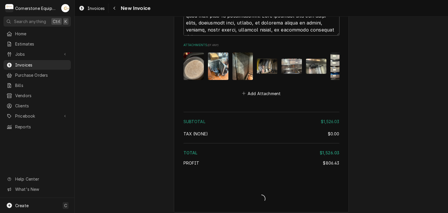
type textarea "x"
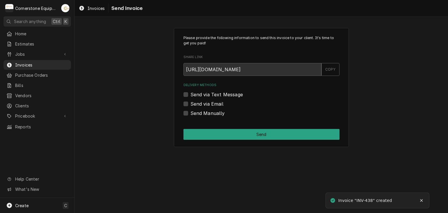
click at [201, 114] on label "Send Manually" at bounding box center [207, 113] width 34 height 7
click at [201, 114] on input "Send Manually" at bounding box center [268, 116] width 156 height 13
checkbox input "true"
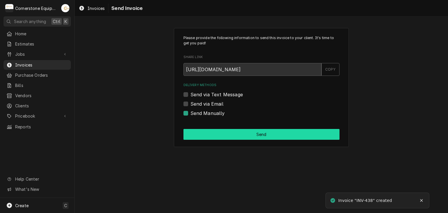
click at [214, 133] on button "Send" at bounding box center [261, 134] width 156 height 11
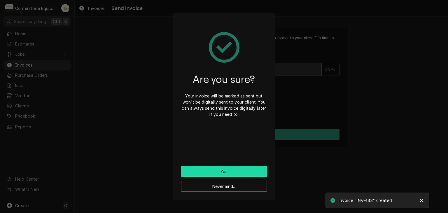
click at [211, 173] on button "Yes" at bounding box center [224, 171] width 86 height 11
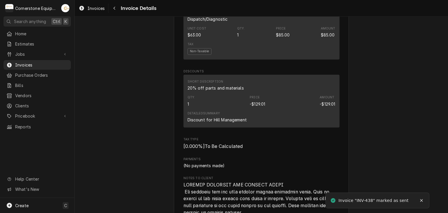
scroll to position [1329, 0]
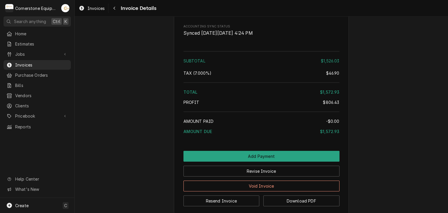
scroll to position [1329, 0]
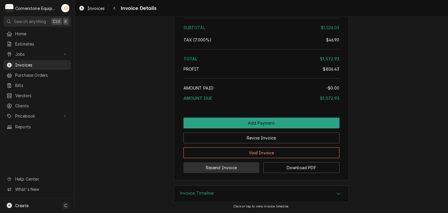
click at [230, 166] on button "Resend Invoice" at bounding box center [221, 167] width 76 height 11
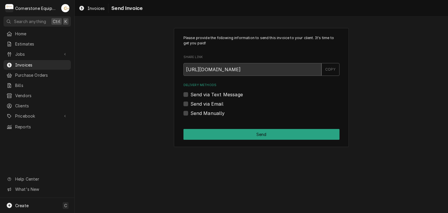
click at [204, 93] on label "Send via Text Message" at bounding box center [216, 94] width 52 height 7
click at [204, 93] on input "Send via Text Message" at bounding box center [268, 97] width 156 height 13
checkbox input "true"
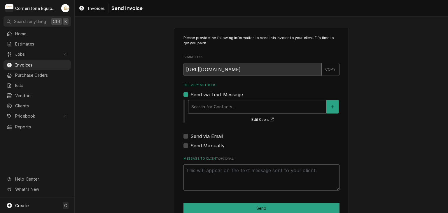
click at [204, 108] on div "Delivery Methods" at bounding box center [257, 106] width 132 height 10
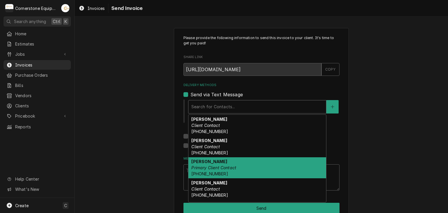
click at [210, 163] on strong "Ashton Vazquez" at bounding box center [209, 161] width 36 height 5
type textarea "x"
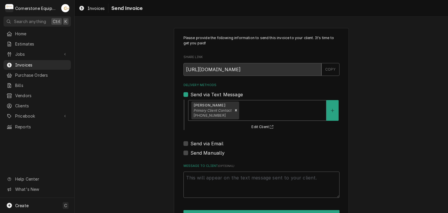
click at [200, 143] on label "Send via Email" at bounding box center [206, 143] width 33 height 7
click at [200, 143] on input "Send via Email" at bounding box center [268, 146] width 156 height 13
checkbox input "true"
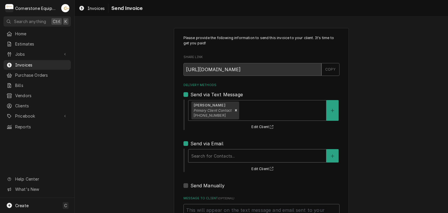
click at [201, 150] on div "Delivery Methods" at bounding box center [257, 155] width 132 height 10
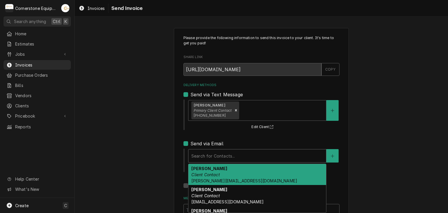
click at [202, 167] on strong "Amy Moore" at bounding box center [209, 168] width 36 height 5
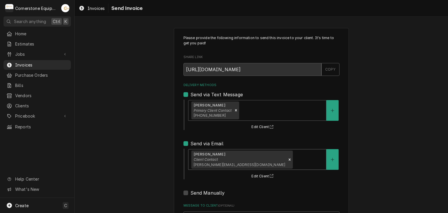
click at [139, 148] on div "Please provide the following information to send this invoice to your client. I…" at bounding box center [261, 148] width 373 height 250
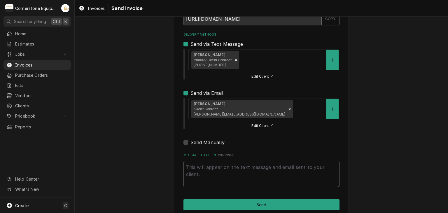
scroll to position [59, 0]
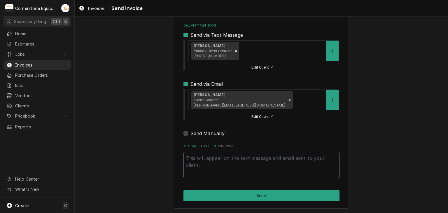
click at [226, 161] on textarea "Message to Client ( optional )" at bounding box center [261, 165] width 156 height 26
type textarea "x"
type textarea "T"
type textarea "x"
type textarea "Th"
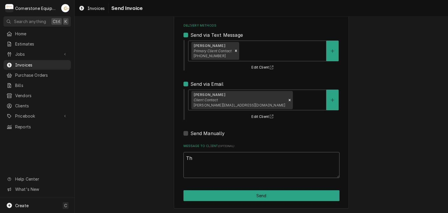
type textarea "x"
type textarea "Tha"
type textarea "x"
type textarea "Than"
type textarea "x"
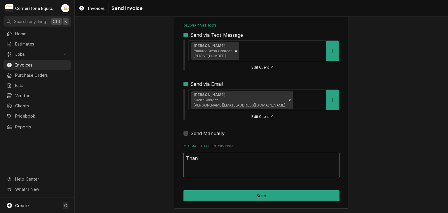
type textarea "Thank"
type textarea "x"
type textarea "Thank"
type textarea "x"
type textarea "Thank y"
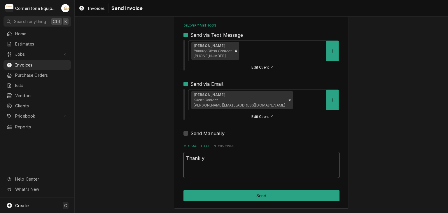
type textarea "x"
type textarea "Thank yo"
type textarea "x"
type textarea "Thank you"
type textarea "x"
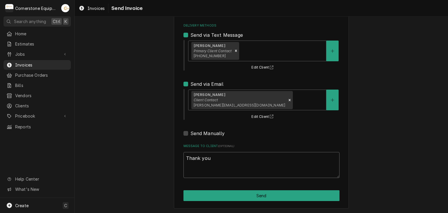
type textarea "Thank you"
type textarea "x"
type textarea "Thank you f"
type textarea "x"
type textarea "Thank you fo"
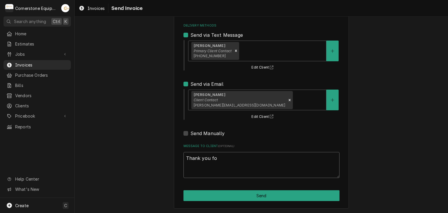
type textarea "x"
type textarea "Thank you for"
type textarea "x"
type textarea "Thank you for t"
type textarea "x"
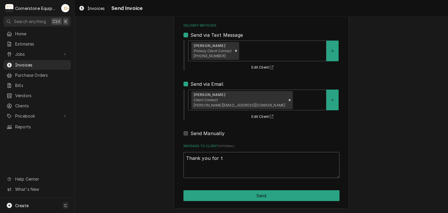
type textarea "Thank you for th"
type textarea "x"
type textarea "Thank you for the"
type textarea "x"
type textarea "Thank you for the"
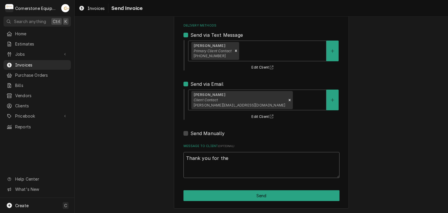
type textarea "x"
type textarea "Thank you for the o"
type textarea "x"
type textarea "Thank you for the op"
type textarea "x"
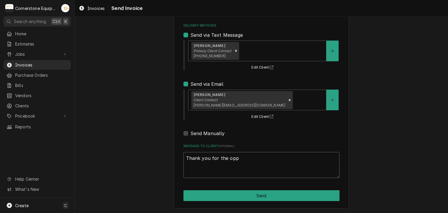
type textarea "Thank you for the oppo"
type textarea "x"
type textarea "Thank you for the oppor"
type textarea "x"
type textarea "Thank you for the opporu"
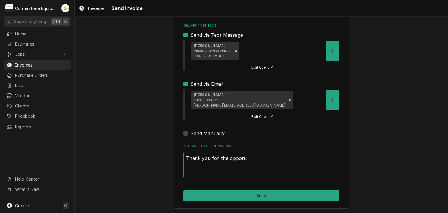
type textarea "x"
type textarea "Thank you for the opporun"
type textarea "x"
type textarea "Thank you for the opporunt"
type textarea "x"
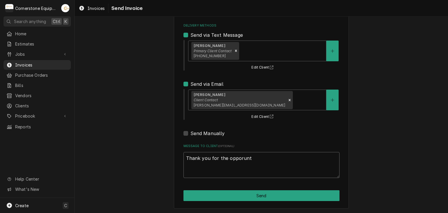
type textarea "Thank you for the opporunti"
type textarea "x"
type textarea "Thank you for the opporuntiy"
type textarea "x"
type textarea "Thank you for the opporuntiy"
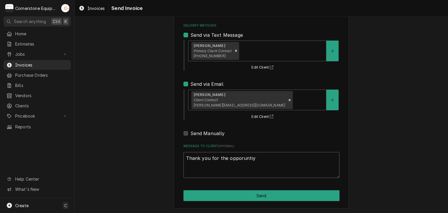
type textarea "x"
type textarea "Thank you for the opporuntiy t"
type textarea "x"
type textarea "Thank you for the opporuntiy to"
type textarea "x"
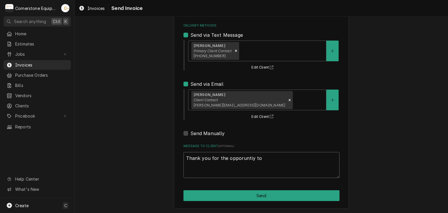
type textarea "Thank you for the opporuntiy to"
type textarea "x"
type textarea "Thank you for the opporuntiy to b"
type textarea "x"
type textarea "Thank you for the opporuntiy to be"
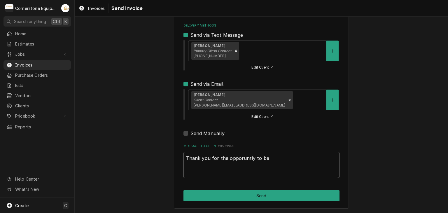
type textarea "x"
type textarea "Thank you for the opporuntiy to be o"
type textarea "x"
type textarea "Thank you for the opporuntiy to be of"
type textarea "x"
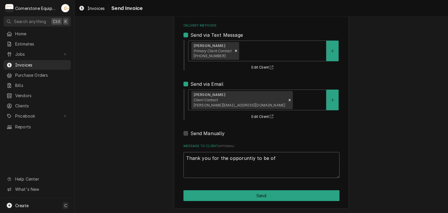
type textarea "Thank you for the opporuntiy to be of"
type textarea "x"
type textarea "Thank you for the opporuntiy to be of s"
type textarea "x"
type textarea "Thank you for the opporuntiy to be of se"
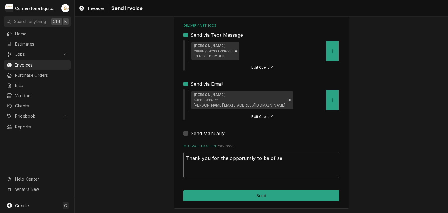
type textarea "x"
type textarea "Thank you for the opporuntiy to be of ser"
type textarea "x"
type textarea "Thank you for the opporuntiy to be of serv"
type textarea "x"
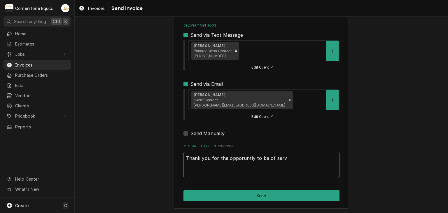
type textarea "Thank you for the opporuntiy to be of servi"
type textarea "x"
type textarea "Thank you for the opporuntiy to be of servic"
type textarea "x"
type textarea "Thank you for the opporuntiy to be of service"
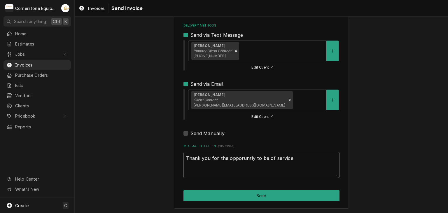
type textarea "x"
type textarea "Thank you for the opporuntiy to be of service!"
type textarea "x"
type textarea "Thank you for the opporuntiy to be of service!"
type textarea "x"
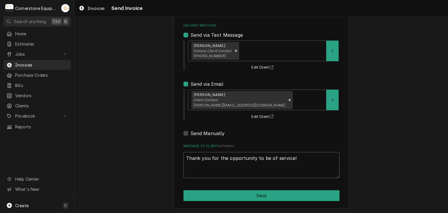
click at [297, 163] on textarea "Thank you for the opportunity to be of service!" at bounding box center [261, 165] width 156 height 26
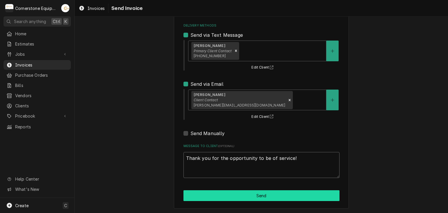
type textarea "Thank you for the opportunity to be of service!"
click at [269, 197] on button "Send" at bounding box center [261, 195] width 156 height 11
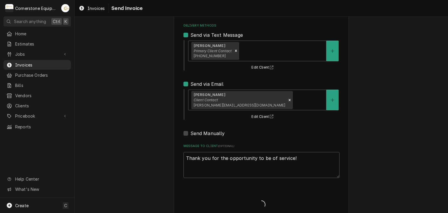
type textarea "x"
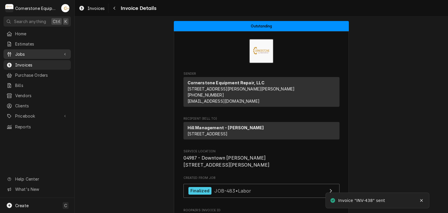
click at [18, 53] on span "Jobs" at bounding box center [37, 54] width 44 height 6
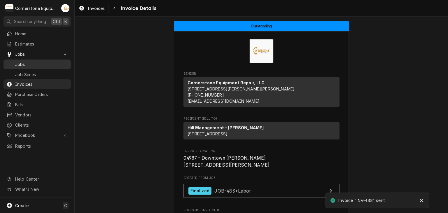
click at [20, 62] on span "Jobs" at bounding box center [41, 64] width 53 height 6
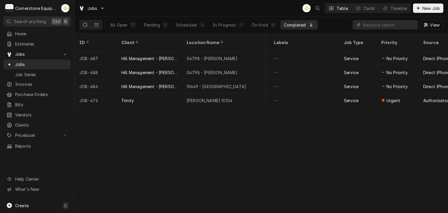
scroll to position [0, 530]
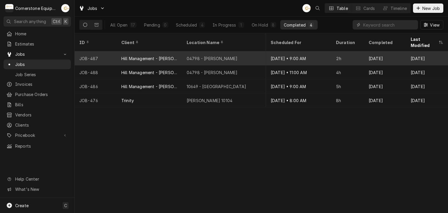
click at [308, 53] on div "[DATE] • 9:00 AM" at bounding box center [298, 58] width 65 height 14
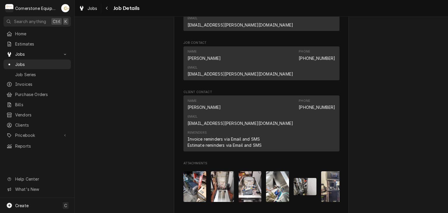
scroll to position [0, 9]
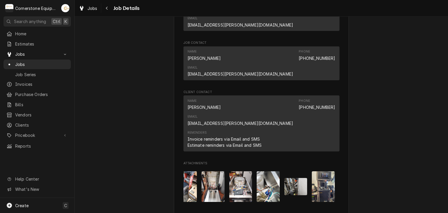
click at [370, 134] on div "Completed and Uninvoiced Hill Management - [PERSON_NAME] 04798 - [PERSON_NAME] …" at bounding box center [261, 17] width 373 height 688
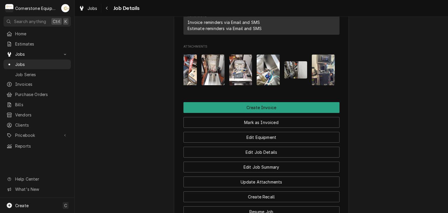
click at [242, 113] on div "Mark as Invoiced" at bounding box center [261, 120] width 156 height 15
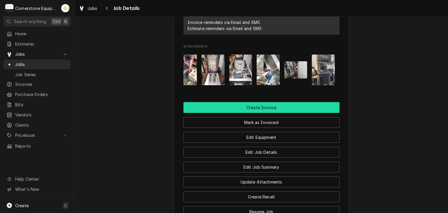
click at [243, 102] on button "Create Invoice" at bounding box center [261, 107] width 156 height 11
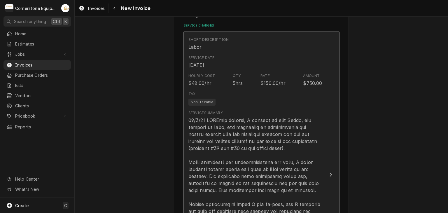
scroll to position [350, 0]
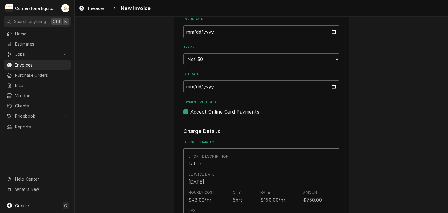
click at [203, 108] on label "Accept Online Card Payments" at bounding box center [224, 111] width 69 height 7
click at [203, 108] on input "Payment Methods" at bounding box center [268, 114] width 156 height 13
checkbox input "false"
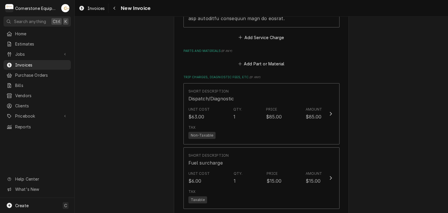
scroll to position [746, 0]
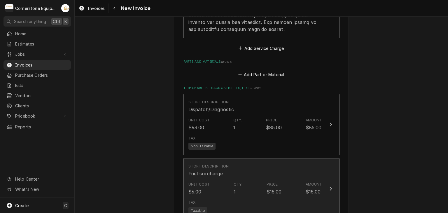
click at [271, 172] on div "Short Description Fuel surcharge" at bounding box center [255, 170] width 134 height 18
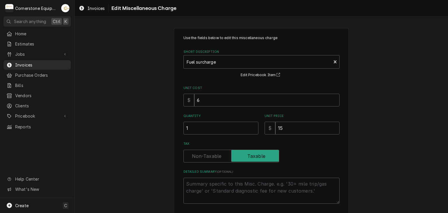
click at [136, 152] on div "Use the fields below to edit this miscellaneous charge Short Description Fuel s…" at bounding box center [261, 138] width 373 height 231
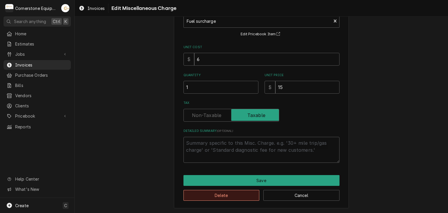
click at [218, 195] on button "Delete" at bounding box center [221, 195] width 76 height 11
type textarea "x"
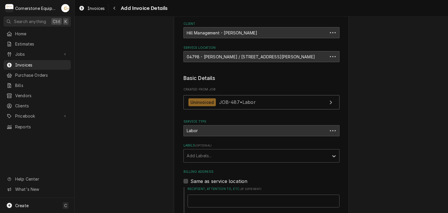
scroll to position [739, 0]
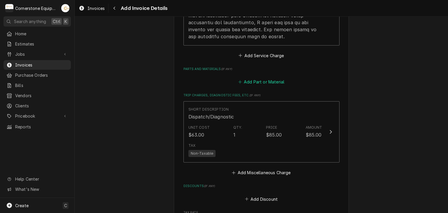
click at [257, 81] on button "Add Part or Material" at bounding box center [261, 82] width 48 height 8
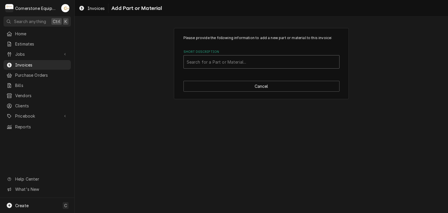
click at [231, 60] on div "Short Description" at bounding box center [262, 62] width 150 height 10
type input "misc"
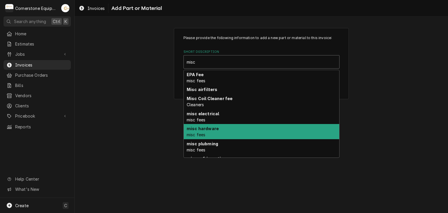
click at [211, 129] on strong "misc hardware" at bounding box center [203, 128] width 32 height 5
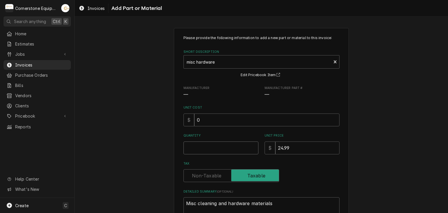
click at [189, 146] on input "Quantity" at bounding box center [220, 147] width 75 height 13
type textarea "x"
type input "1"
click at [157, 148] on div "Please provide the following information to add a new part or material to this …" at bounding box center [261, 141] width 373 height 236
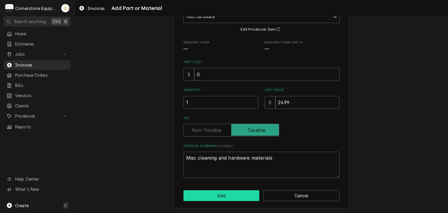
click at [218, 196] on button "Add" at bounding box center [221, 195] width 76 height 11
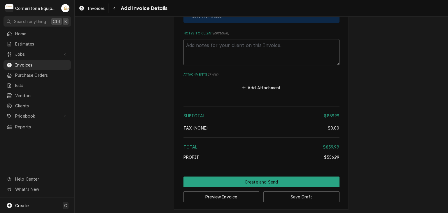
scroll to position [959, 0]
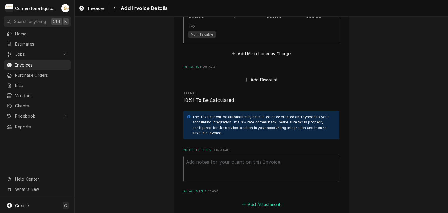
click at [250, 206] on button "Add Attachment" at bounding box center [261, 204] width 41 height 8
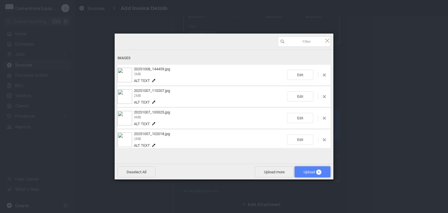
click at [304, 171] on span "Upload 6" at bounding box center [313, 172] width 18 height 4
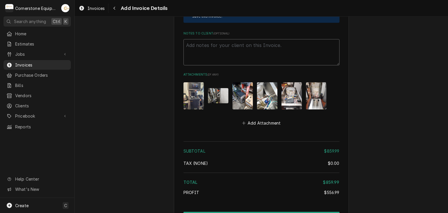
click at [212, 46] on textarea "Notes to Client ( optional )" at bounding box center [261, 52] width 156 height 26
paste textarea "INVOICE APPROVAL AND PAYMENT TERMS All invoices are due upon receipt unless oth…"
type textarea "x"
type textarea "INVOICE APPROVAL AND PAYMENT TERMS All invoices are due upon receipt unless oth…"
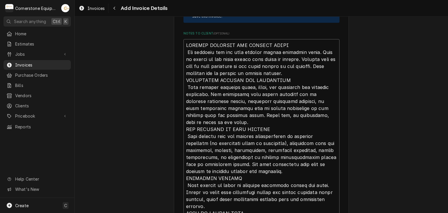
scroll to position [1178, 0]
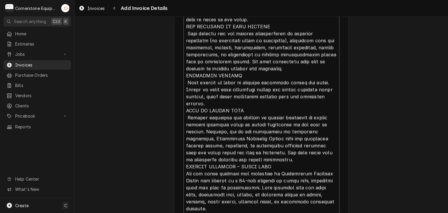
type textarea "x"
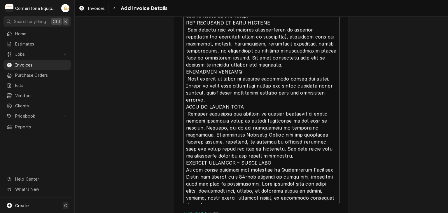
type textarea "INVOICE APPROVAL AND PAYMENT TERMS All invoices are due upon receipt unless oth…"
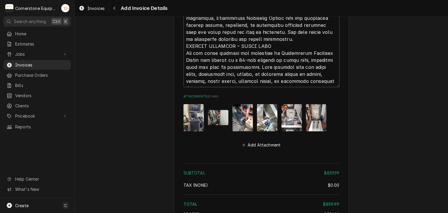
scroll to position [1356, 0]
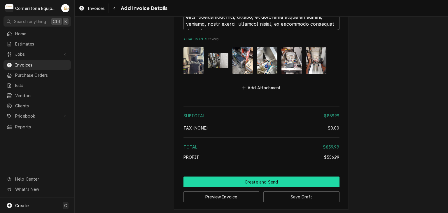
click at [272, 182] on button "Create and Send" at bounding box center [261, 181] width 156 height 11
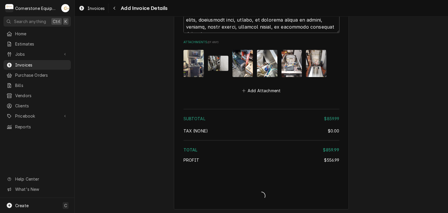
type textarea "x"
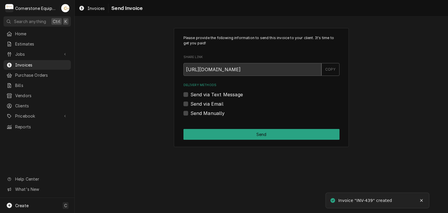
click at [196, 114] on label "Send Manually" at bounding box center [207, 113] width 34 height 7
click at [196, 114] on input "Send Manually" at bounding box center [268, 116] width 156 height 13
checkbox input "true"
click at [217, 139] on div "Please provide the following information to send this invoice to your client. I…" at bounding box center [261, 87] width 175 height 119
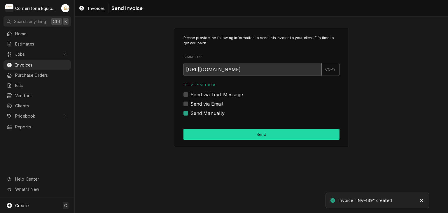
click at [216, 133] on button "Send" at bounding box center [261, 134] width 156 height 11
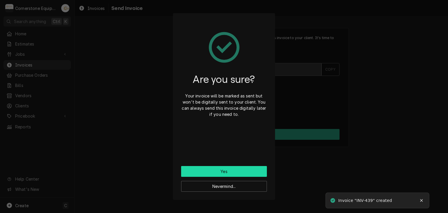
click at [216, 167] on button "Yes" at bounding box center [224, 171] width 86 height 11
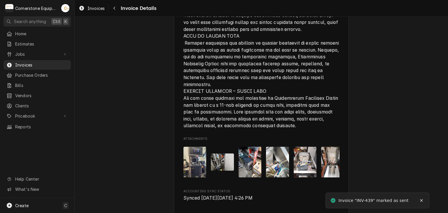
scroll to position [1146, 0]
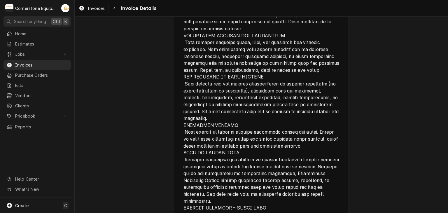
scroll to position [1146, 0]
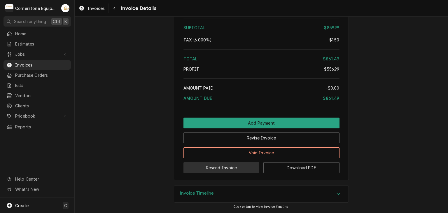
click at [227, 166] on button "Resend Invoice" at bounding box center [221, 167] width 76 height 11
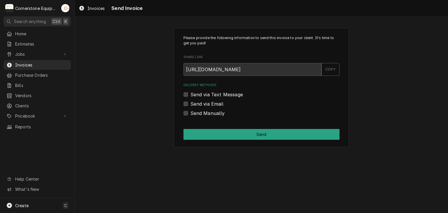
click at [211, 91] on label "Send via Text Message" at bounding box center [216, 94] width 52 height 7
click at [211, 91] on input "Send via Text Message" at bounding box center [268, 97] width 156 height 13
checkbox input "true"
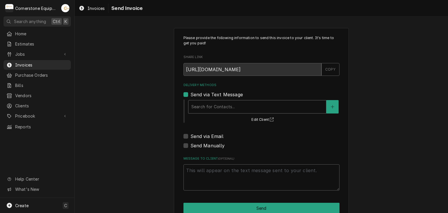
click at [203, 110] on div "Delivery Methods" at bounding box center [257, 106] width 132 height 10
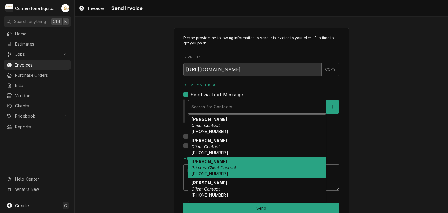
click at [205, 159] on strong "Ashton Vazquez" at bounding box center [209, 161] width 36 height 5
type textarea "x"
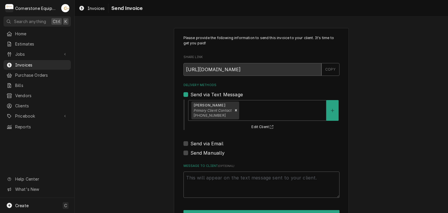
click at [200, 145] on label "Send via Email" at bounding box center [206, 143] width 33 height 7
click at [200, 145] on input "Send via Email" at bounding box center [268, 146] width 156 height 13
checkbox input "true"
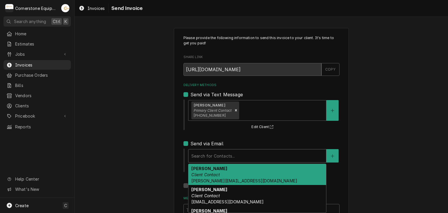
click at [202, 159] on div "Delivery Methods" at bounding box center [257, 155] width 132 height 10
click at [203, 176] on em "Client Contact" at bounding box center [205, 174] width 28 height 5
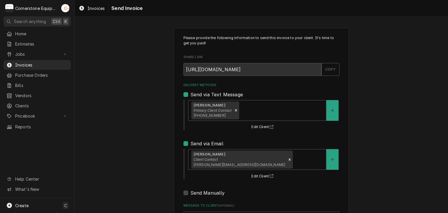
click at [146, 152] on div "Please provide the following information to send this invoice to your client. I…" at bounding box center [261, 148] width 373 height 250
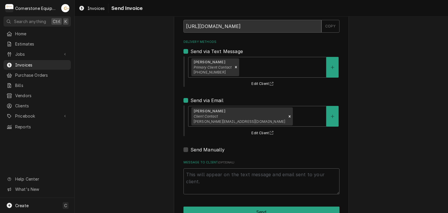
scroll to position [59, 0]
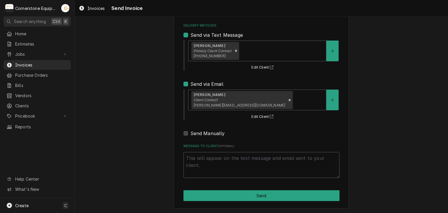
click at [371, 148] on div "Please provide the following information to send this invoice to your client. I…" at bounding box center [261, 88] width 373 height 250
click at [304, 162] on textarea "Message to Client ( optional )" at bounding box center [261, 165] width 156 height 26
type textarea "x"
type textarea "T"
type textarea "x"
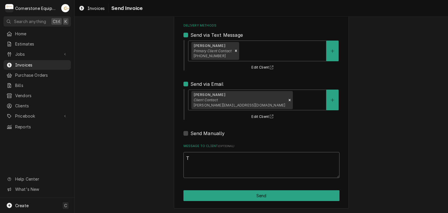
type textarea "Th"
type textarea "x"
type textarea "Tha"
type textarea "x"
type textarea "Than"
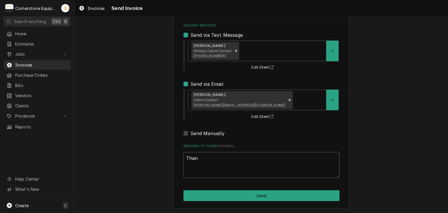
type textarea "x"
type textarea "Thank"
type textarea "x"
type textarea "Thank"
type textarea "x"
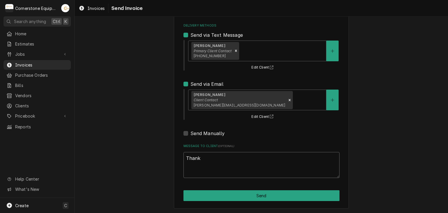
type textarea "Thank y"
type textarea "x"
type textarea "Thank yo"
type textarea "x"
type textarea "Thank you"
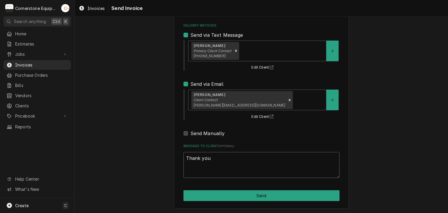
type textarea "x"
type textarea "Thank you"
type textarea "x"
type textarea "Thank you f"
type textarea "x"
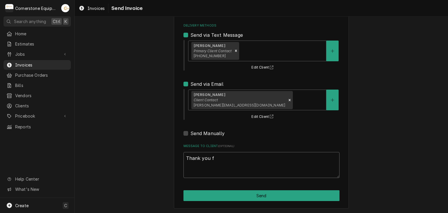
type textarea "Thank you fo"
type textarea "x"
type textarea "Thank you for"
type textarea "x"
type textarea "Thank you for"
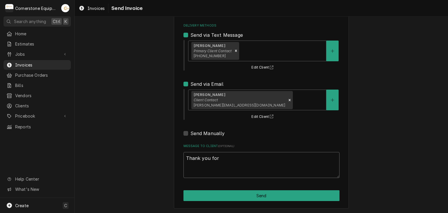
type textarea "x"
type textarea "Thank you for t"
type textarea "x"
type textarea "Thank you for th"
type textarea "x"
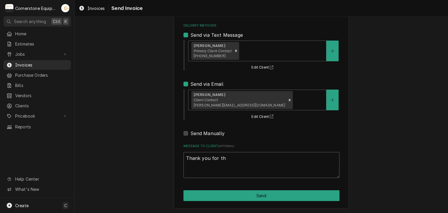
type textarea "Thank you for the"
type textarea "x"
type textarea "Thank you for the"
type textarea "x"
type textarea "Thank you for the o"
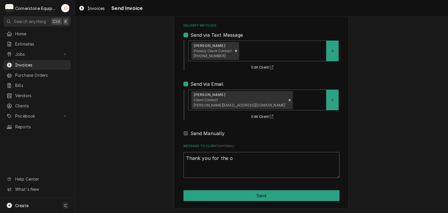
type textarea "x"
type textarea "Thank you for the op"
type textarea "x"
type textarea "Thank you for the opp"
type textarea "x"
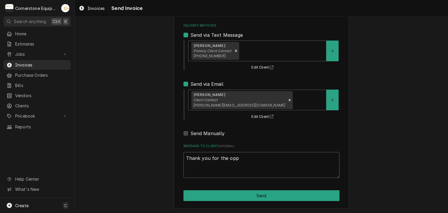
type textarea "Thank you for the oppo"
type textarea "x"
type textarea "Thank you for the oppor"
type textarea "x"
type textarea "Thank you for the opporu"
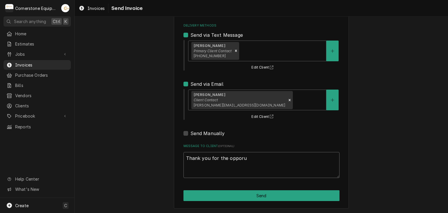
type textarea "x"
type textarea "Thank you for the opporun"
type textarea "x"
type textarea "Thank you for the opporunt"
type textarea "x"
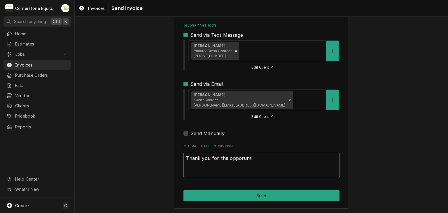
type textarea "Thank you for the opporunti"
type textarea "x"
type textarea "Thank you for the opporuntiy"
type textarea "x"
type textarea "Thank you for the opporuntiy"
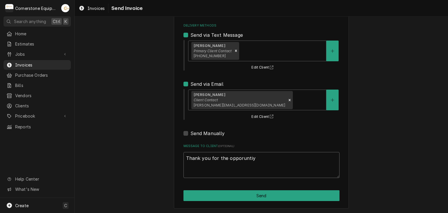
type textarea "x"
type textarea "Thank you for the opporuntiy t"
type textarea "x"
type textarea "Thank you for the opporuntiy to"
type textarea "x"
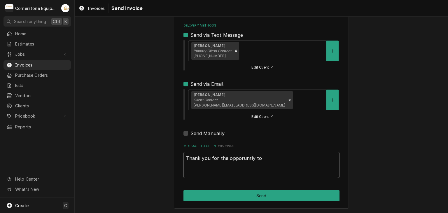
type textarea "Thank you for the opporuntiy to"
type textarea "x"
type textarea "Thank you for the opporuntiy to b"
type textarea "x"
type textarea "Thank you for the opporuntiy to be"
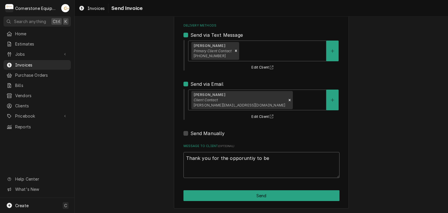
type textarea "x"
type textarea "Thank you for the opporuntiy to be"
type textarea "x"
type textarea "Thank you for the opporuntiy to be o"
type textarea "x"
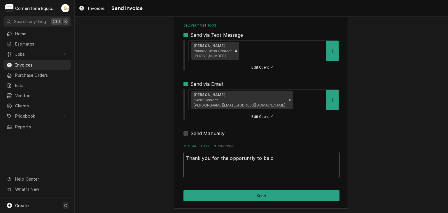
type textarea "Thank you for the opporuntiy to be of"
type textarea "x"
type textarea "Thank you for the opporuntiy to be of"
type textarea "x"
type textarea "Thank you for the opporuntiy to be of s"
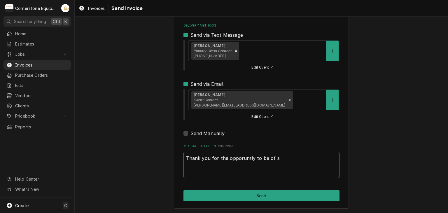
type textarea "x"
type textarea "Thank you for the opporuntiy to be of ss"
type textarea "x"
type textarea "Thank you for the opporuntiy to be of ssr"
type textarea "x"
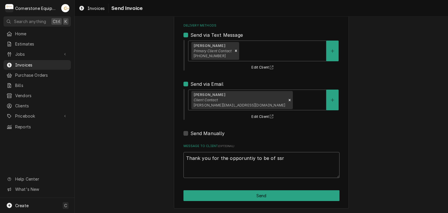
type textarea "Thank you for the opporuntiy to be of ssrv"
type textarea "x"
type textarea "Thank you for the opporuntiy to be of ssr"
type textarea "x"
type textarea "Thank you for the opporuntiy to be of ss"
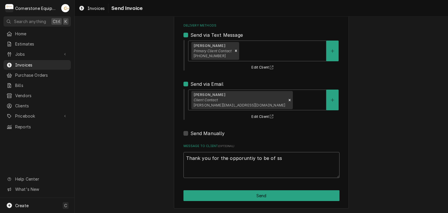
type textarea "x"
type textarea "Thank you for the opporuntiy to be of s"
type textarea "x"
type textarea "Thank you for the opporuntiy to be of se"
type textarea "x"
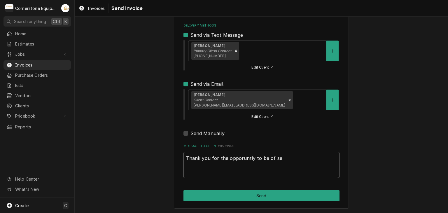
type textarea "Thank you for the opporuntiy to be of ser"
type textarea "x"
type textarea "Thank you for the opporuntiy to be of serv"
type textarea "x"
type textarea "Thank you for the opporuntiy to be of servi"
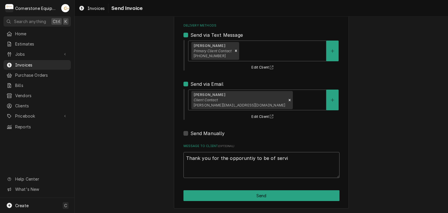
type textarea "x"
type textarea "Thank you for the opporuntiy to be of servic"
type textarea "x"
type textarea "Thank you for the opporuntiy to be of service"
type textarea "x"
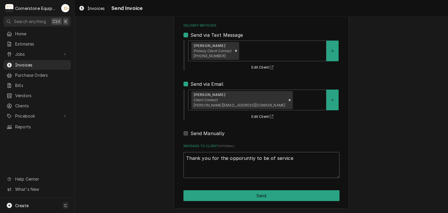
type textarea "Thank you for the opporuntiy to be of service!"
type textarea "x"
type textarea "Thank you for the opporuntiy to be of service!"
type textarea "x"
type textarea "Thank you for the opporuntiy to be of service! kj"
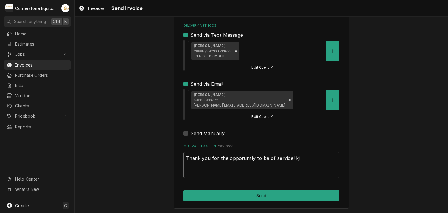
type textarea "x"
type textarea "Thank you for the opporuntiy to be of service! kjf"
type textarea "x"
type textarea "Thank you for the opporuntiy to be of service! kjfj"
type textarea "x"
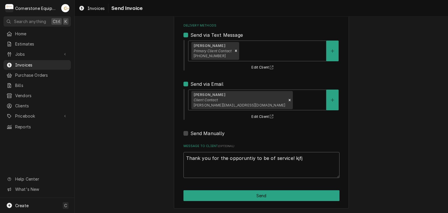
type textarea "Thank you for the opporuntiy to be of service! kjfjk"
type textarea "x"
type textarea "Thank you for the opporuntiy to be of service! kjfjkf"
type textarea "x"
type textarea "Thank you for the opporuntiy to be of service! kjfjkfj"
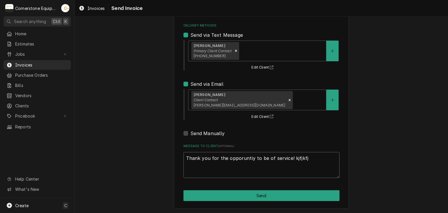
type textarea "x"
type textarea "Thank you for the opporuntiy to be of service! kjfjkfjd"
type textarea "x"
type textarea "Thank you for the opporuntiy to be of service! kjfjkfjdj"
type textarea "x"
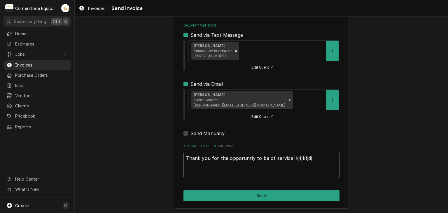
type textarea "Thank you for the opporuntiy to be of service! kjfjkfjd"
type textarea "x"
type textarea "Thank you for the opporuntiy to be of service! kjfjkfj"
type textarea "x"
type textarea "Thank you for the opporuntiy to be of service! kjfjk"
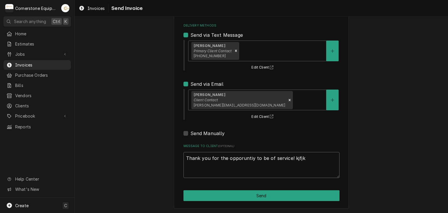
type textarea "x"
type textarea "Thank you for the opporuntiy to be of service! kjfj"
type textarea "x"
type textarea "Thank you for the opporuntiy to be of service! kjf"
type textarea "x"
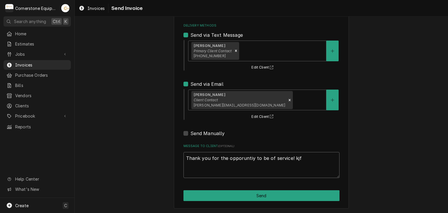
type textarea "Thank you for the opporuntiy to be of service! kj"
type textarea "x"
type textarea "Thank you for the opporuntiy to be of service! k"
type textarea "x"
type textarea "Thank you for the opporuntiy to be of service!"
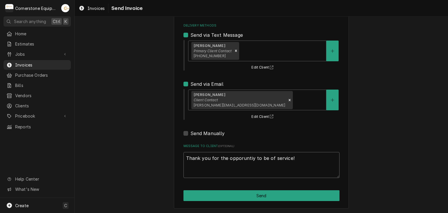
type textarea "x"
type textarea "Thank you for the opporuntiy to be of service! H"
type textarea "x"
type textarea "Thank you for the opporuntiy to be of service! Hj"
type textarea "x"
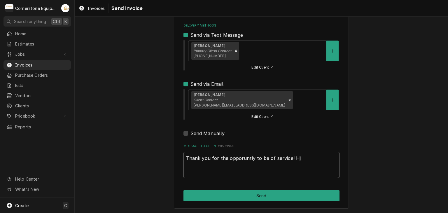
type textarea "Thank you for the opporuntiy to be of service! Hjj"
type textarea "x"
type textarea "Thank you for the opporuntiy to be of service! Hjjf"
type textarea "x"
type textarea "Thank you for the opporuntiy to be of service! Hjj"
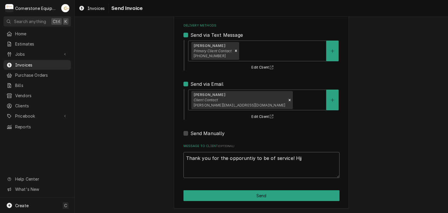
type textarea "x"
type textarea "Thank you for the opporuntiy to be of service! Hj"
type textarea "x"
type textarea "Thank you for the opporuntiy to be of service! H"
type textarea "x"
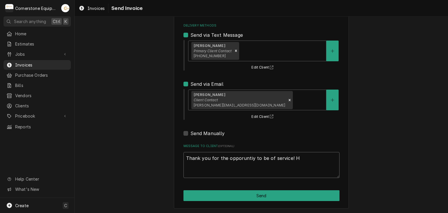
type textarea "Thank you for the opporuntiy to be of service!"
type textarea "x"
type textarea "Thank you for the opporuntiy to be of service!"
type textarea "x"
type textarea "Thank you for the opportunity to be of service!"
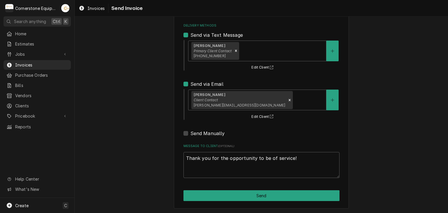
click at [380, 183] on div "Please provide the following information to send this invoice to your client. I…" at bounding box center [261, 88] width 373 height 250
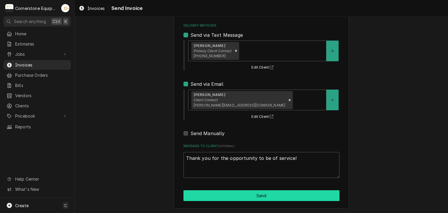
click at [243, 197] on button "Send" at bounding box center [261, 195] width 156 height 11
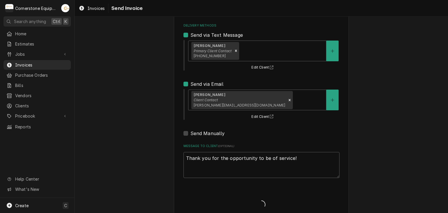
type textarea "x"
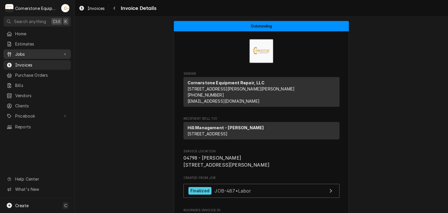
click at [42, 58] on div "Home Estimates Jobs Jobs Job Series Invoices Purchase Orders Bills Vendors Clie…" at bounding box center [37, 80] width 74 height 103
click at [41, 56] on div "Jobs" at bounding box center [37, 53] width 65 height 7
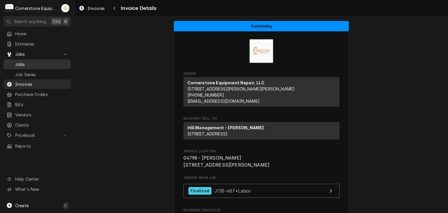
click at [33, 62] on span "Jobs" at bounding box center [41, 64] width 53 height 6
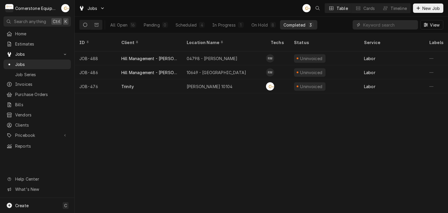
click at [233, 136] on div "ID Client Location Name Techs Status Service Labels Job Type Priority Source So…" at bounding box center [261, 123] width 373 height 180
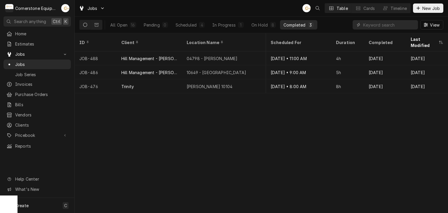
scroll to position [0, 495]
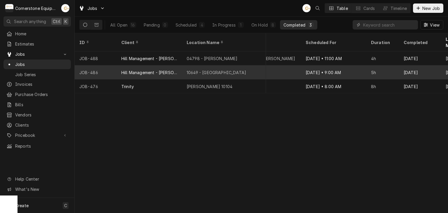
click at [352, 66] on div "Oct 6 • 9:00 AM" at bounding box center [333, 72] width 65 height 14
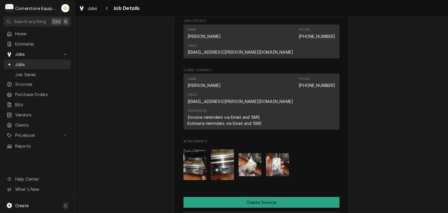
scroll to position [373, 0]
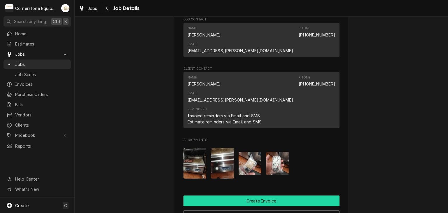
click at [261, 195] on button "Create Invoice" at bounding box center [261, 200] width 156 height 11
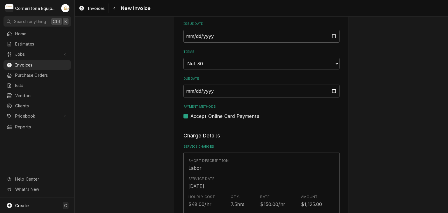
scroll to position [350, 0]
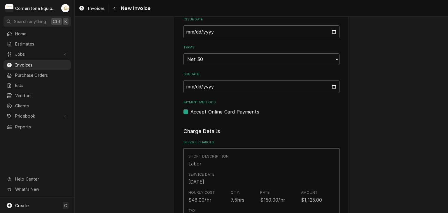
click at [224, 111] on label "Accept Online Card Payments" at bounding box center [224, 111] width 69 height 7
click at [224, 111] on input "Payment Methods" at bounding box center [268, 114] width 156 height 13
checkbox input "false"
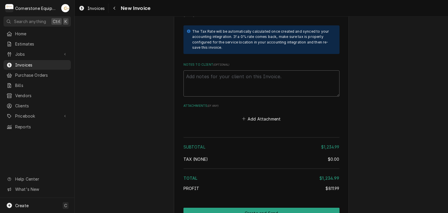
scroll to position [1050, 0]
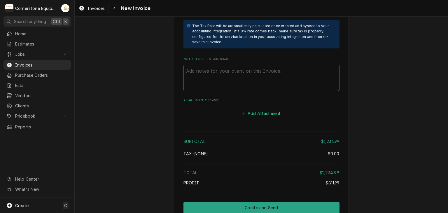
click at [248, 109] on button "Add Attachment" at bounding box center [261, 113] width 41 height 8
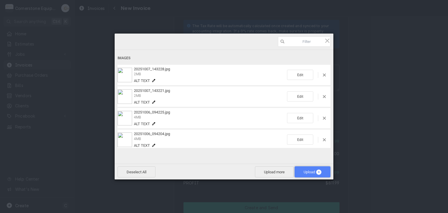
click at [300, 171] on span "Upload 4" at bounding box center [313, 171] width 36 height 11
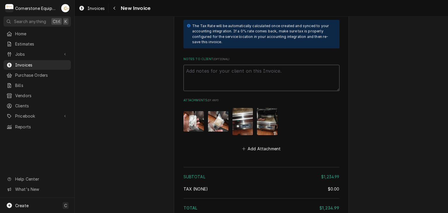
click at [259, 65] on textarea "Notes to Client ( optional )" at bounding box center [261, 78] width 156 height 26
paste textarea "INVOICE APPROVAL AND PAYMENT TERMS All invoices are due upon receipt unless oth…"
type textarea "x"
type textarea "INVOICE APPROVAL AND PAYMENT TERMS All invoices are due upon receipt unless oth…"
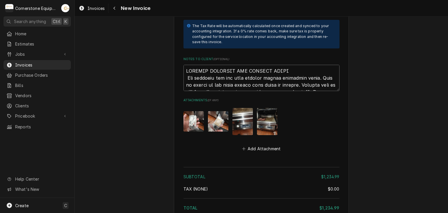
scroll to position [1164, 0]
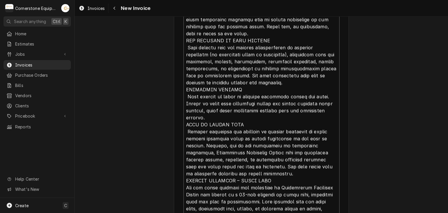
type textarea "x"
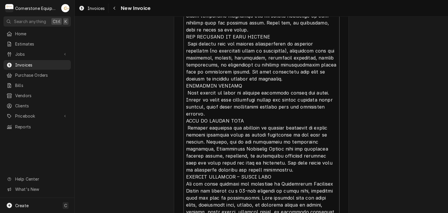
type textarea "INVOICE APPROVAL AND PAYMENT TERMS All invoices are due upon receipt unless oth…"
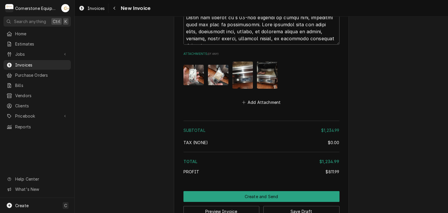
scroll to position [1342, 0]
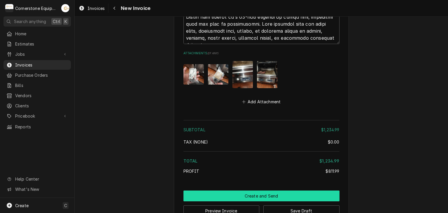
click at [264, 190] on button "Create and Send" at bounding box center [261, 195] width 156 height 11
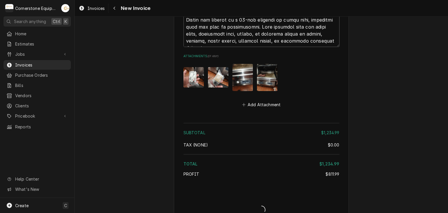
type textarea "x"
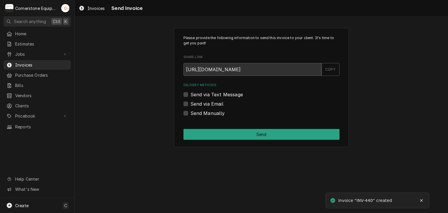
click at [212, 112] on label "Send Manually" at bounding box center [207, 113] width 34 height 7
click at [212, 112] on input "Send Manually" at bounding box center [268, 116] width 156 height 13
checkbox input "true"
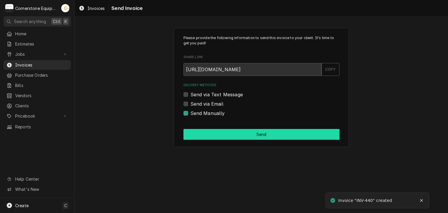
click at [215, 135] on button "Send" at bounding box center [261, 134] width 156 height 11
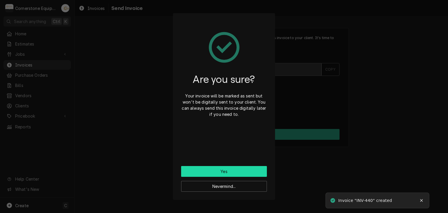
click at [213, 169] on button "Yes" at bounding box center [224, 171] width 86 height 11
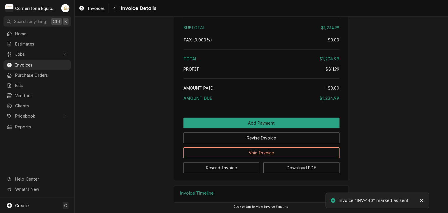
scroll to position [1142, 0]
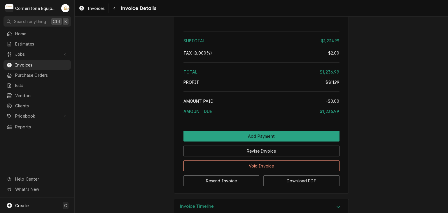
scroll to position [1142, 0]
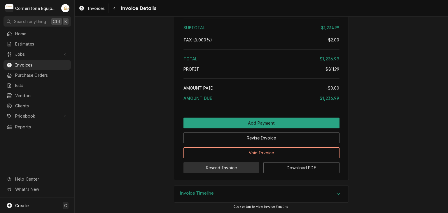
click at [204, 169] on button "Resend Invoice" at bounding box center [221, 167] width 76 height 11
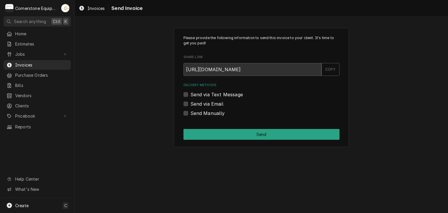
click at [222, 94] on label "Send via Text Message" at bounding box center [216, 94] width 52 height 7
click at [222, 94] on input "Send via Text Message" at bounding box center [268, 97] width 156 height 13
checkbox input "true"
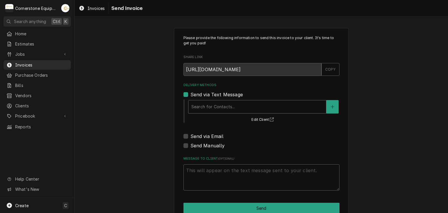
click at [205, 107] on div "Delivery Methods" at bounding box center [257, 106] width 132 height 10
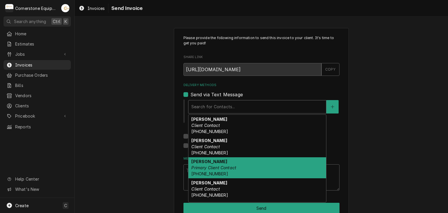
click at [203, 162] on strong "Ashton Vazquez" at bounding box center [209, 161] width 36 height 5
type textarea "x"
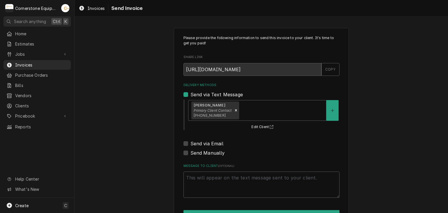
click at [199, 144] on label "Send via Email" at bounding box center [206, 143] width 33 height 7
click at [199, 144] on input "Send via Email" at bounding box center [268, 146] width 156 height 13
checkbox input "true"
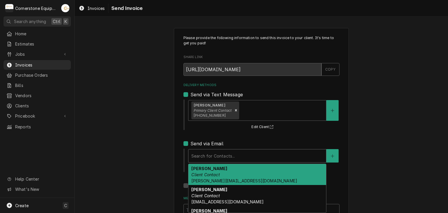
click at [198, 155] on div "Delivery Methods" at bounding box center [257, 155] width 132 height 10
click at [199, 167] on strong "Amy Moore" at bounding box center [209, 168] width 36 height 5
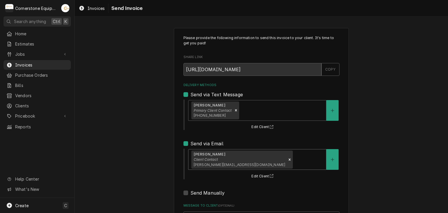
click at [136, 157] on div "Please provide the following information to send this invoice to your client. I…" at bounding box center [261, 148] width 373 height 250
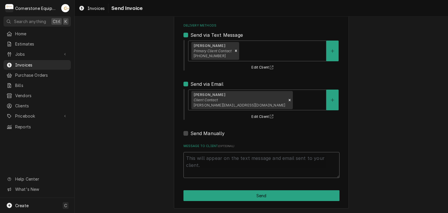
click at [223, 168] on textarea "Message to Client ( optional )" at bounding box center [261, 165] width 156 height 26
type textarea "x"
type textarea "T"
type textarea "x"
type textarea "Th"
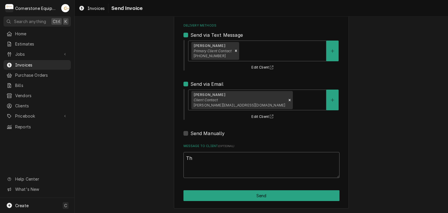
type textarea "x"
type textarea "Tha"
type textarea "x"
type textarea "Than"
type textarea "x"
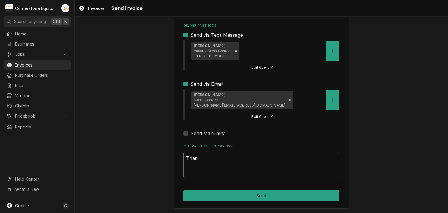
type textarea "Thank"
type textarea "x"
type textarea "Thank"
type textarea "x"
type textarea "Thank y"
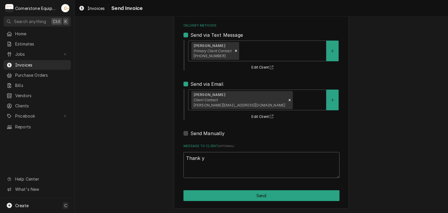
type textarea "x"
type textarea "Thank yo"
type textarea "x"
type textarea "Thank you"
type textarea "x"
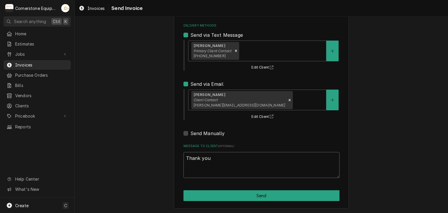
type textarea "Thank you"
type textarea "x"
type textarea "Thank you f"
type textarea "x"
type textarea "Thank you fo"
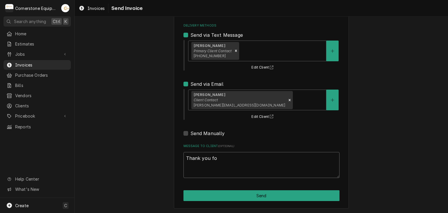
type textarea "x"
type textarea "Thank you for"
type textarea "x"
type textarea "Thank you for"
type textarea "x"
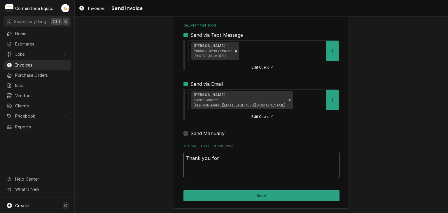
type textarea "Thank you for t"
type textarea "x"
type textarea "Thank you for th"
type textarea "x"
type textarea "Thank you for the"
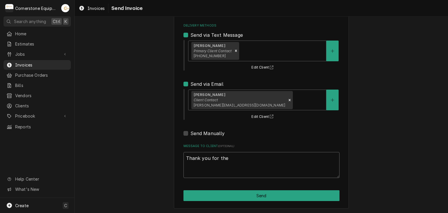
type textarea "x"
type textarea "Thank you for the"
type textarea "x"
type textarea "Thank you for the o"
type textarea "x"
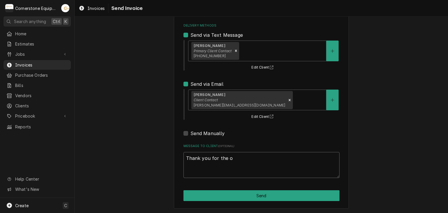
type textarea "Thank you for the op"
type textarea "x"
type textarea "Thank you for the opp"
type textarea "x"
type textarea "Thank you for the oppo"
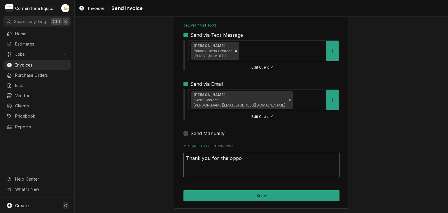
type textarea "x"
type textarea "Thank you for the oppor"
type textarea "x"
type textarea "Thank you for the opporu"
type textarea "x"
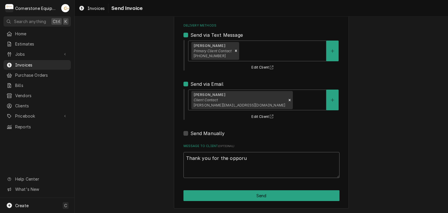
type textarea "Thank you for the opporun"
type textarea "x"
type textarea "Thank you for the opporunt"
type textarea "x"
type textarea "Thank you for the opporunti"
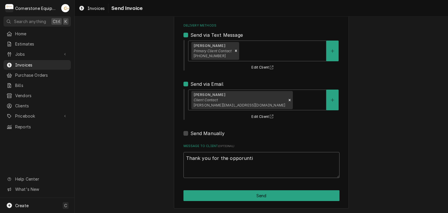
type textarea "x"
type textarea "Thank you for the opporuntiy"
type textarea "x"
type textarea "Thank you for the opporuntiy"
type textarea "x"
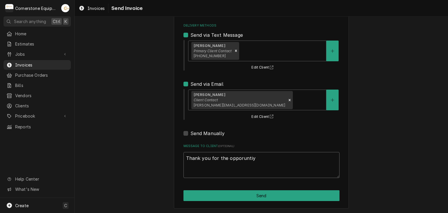
type textarea "Thank you for the opporuntiy t"
type textarea "x"
type textarea "Thank you for the opporuntiy to"
type textarea "x"
type textarea "Thank you for the opporuntiy to"
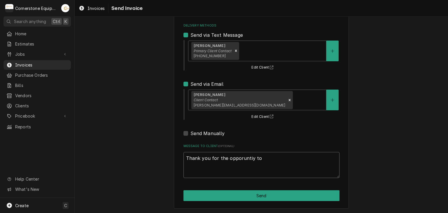
type textarea "x"
type textarea "Thank you for the opporuntiy to b"
type textarea "x"
type textarea "Thank you for the opporuntiy to be"
type textarea "x"
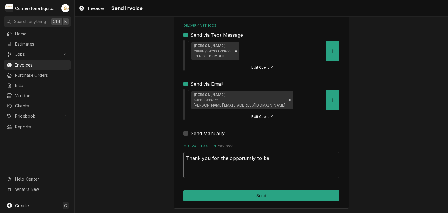
type textarea "Thank you for the opporuntiy to be"
type textarea "x"
type textarea "Thank you for the opporuntiy to be o"
type textarea "x"
type textarea "Thank you for the opporuntiy to be of"
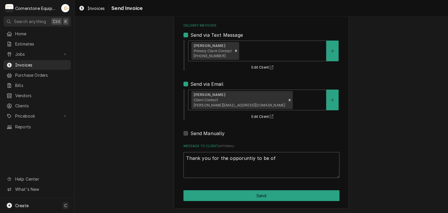
type textarea "x"
type textarea "Thank you for the opporuntiy to be of"
type textarea "x"
type textarea "Thank you for the opporuntiy to be of s"
type textarea "x"
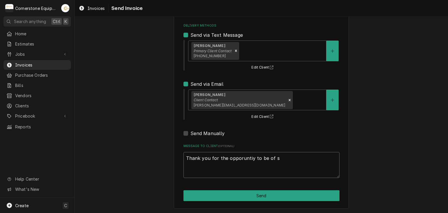
type textarea "Thank you for the opporuntiy to be of se"
type textarea "x"
type textarea "Thank you for the opporuntiy to be of ser"
type textarea "x"
type textarea "Thank you for the opporuntiy to be of serv"
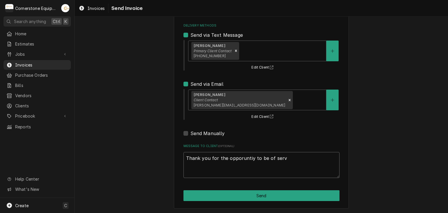
type textarea "x"
type textarea "Thank you for the opporuntiy to be of servi"
type textarea "x"
type textarea "Thank you for the opporuntiy to be of servic"
type textarea "x"
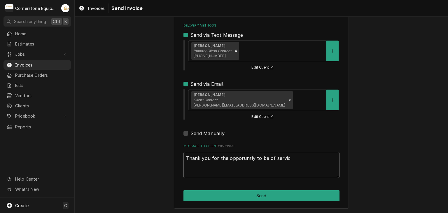
type textarea "Thank you for the opporuntiy to be of service"
type textarea "x"
type textarea "Thank you for the opporuntiy to be of service"
type textarea "x"
type textarea "Thank you for the opporuntiy to be of service"
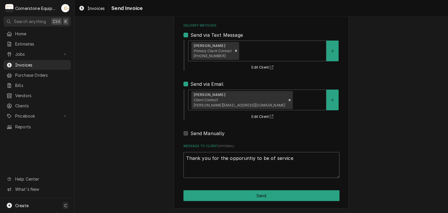
type textarea "x"
type textarea "Thank you for the opporuntiy to be of service"
type textarea "x"
type textarea "Thank you for the opporuntiy to be of service"
type textarea "x"
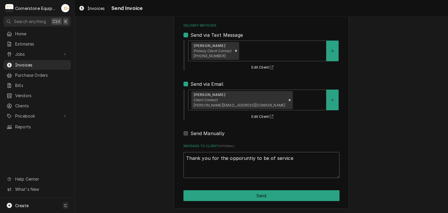
type textarea "Thank you for the opporuntiy to be of service!"
type textarea "x"
type textarea "Thank you for the opportunity to be of service!"
click at [374, 155] on div "Please provide the following information to send this invoice to your client. I…" at bounding box center [261, 88] width 373 height 250
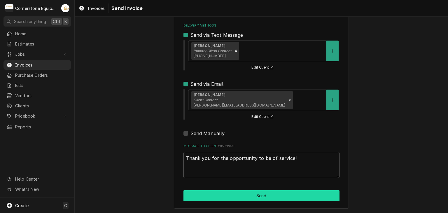
click at [271, 194] on button "Send" at bounding box center [261, 195] width 156 height 11
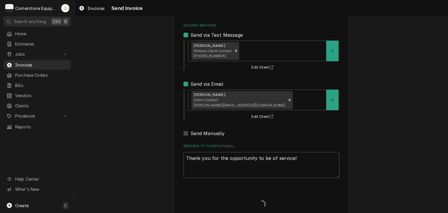
type textarea "x"
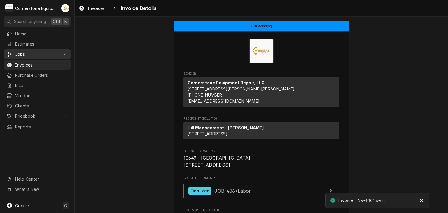
click at [43, 55] on span "Jobs" at bounding box center [37, 54] width 44 height 6
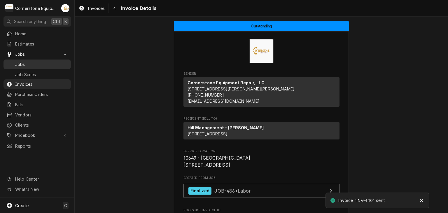
click at [40, 62] on span "Jobs" at bounding box center [41, 64] width 53 height 6
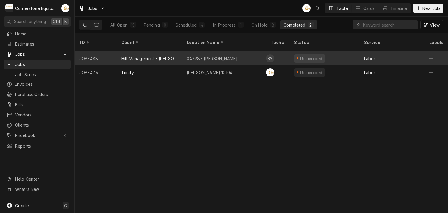
click at [233, 53] on div "04798 - [PERSON_NAME]" at bounding box center [224, 58] width 84 height 14
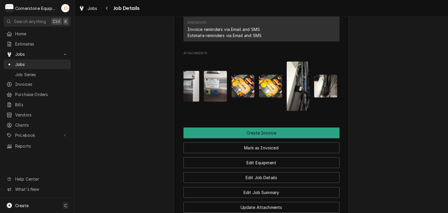
scroll to position [0, 174]
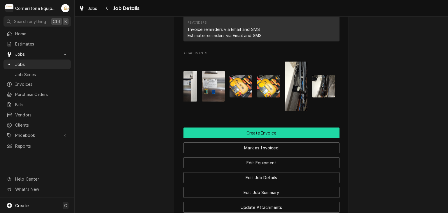
click at [299, 127] on button "Create Invoice" at bounding box center [261, 132] width 156 height 11
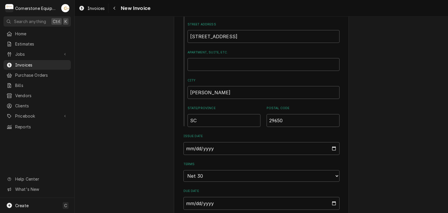
scroll to position [350, 0]
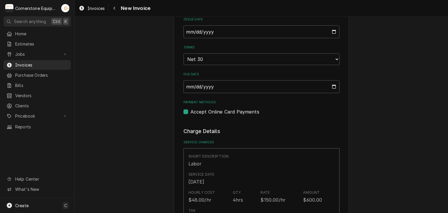
click at [227, 113] on label "Accept Online Card Payments" at bounding box center [224, 111] width 69 height 7
click at [227, 113] on input "Payment Methods" at bounding box center [268, 114] width 156 height 13
checkbox input "false"
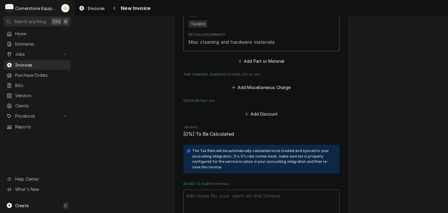
scroll to position [1050, 0]
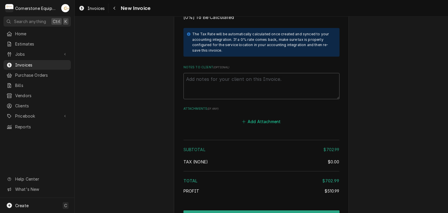
click at [266, 117] on button "Add Attachment" at bounding box center [261, 121] width 41 height 8
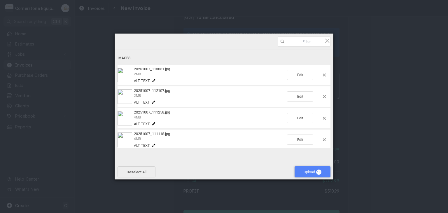
click at [309, 174] on span "Upload 10" at bounding box center [313, 171] width 36 height 11
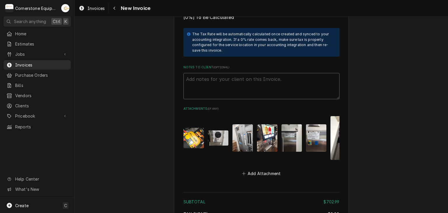
click at [208, 82] on textarea "Notes to Client ( optional )" at bounding box center [261, 86] width 156 height 26
paste textarea "INVOICE APPROVAL AND PAYMENT TERMS All invoices are due upon receipt unless oth…"
type textarea "x"
type textarea "INVOICE APPROVAL AND PAYMENT TERMS All invoices are due upon receipt unless oth…"
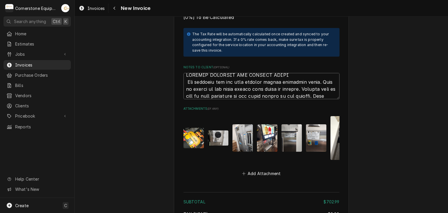
scroll to position [1179, 0]
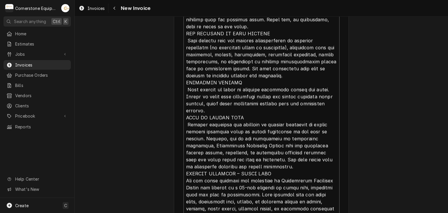
type textarea "x"
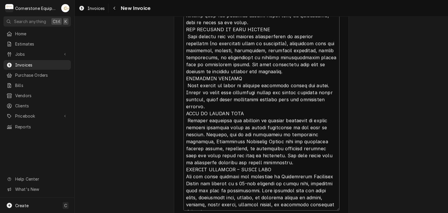
type textarea "INVOICE APPROVAL AND PAYMENT TERMS All invoices are due upon receipt unless oth…"
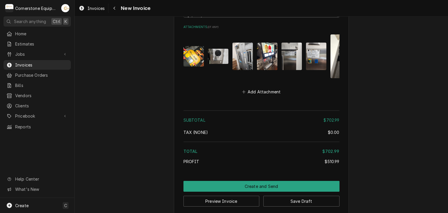
scroll to position [1378, 0]
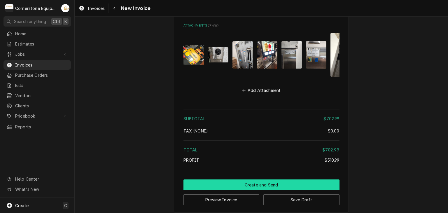
click at [230, 181] on button "Create and Send" at bounding box center [261, 184] width 156 height 11
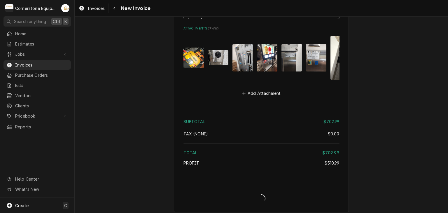
type textarea "x"
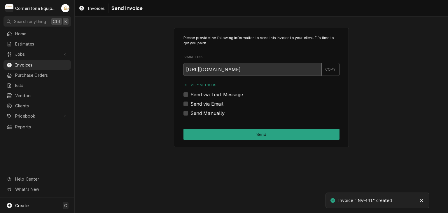
click at [204, 114] on label "Send Manually" at bounding box center [207, 113] width 34 height 7
click at [204, 114] on input "Send Manually" at bounding box center [268, 116] width 156 height 13
checkbox input "true"
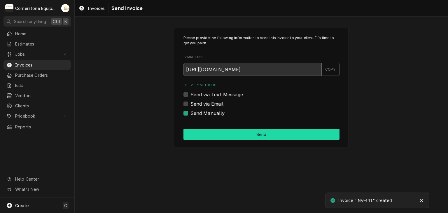
click at [206, 133] on button "Send" at bounding box center [261, 134] width 156 height 11
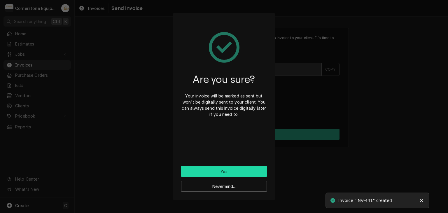
click at [220, 169] on button "Yes" at bounding box center [224, 171] width 86 height 11
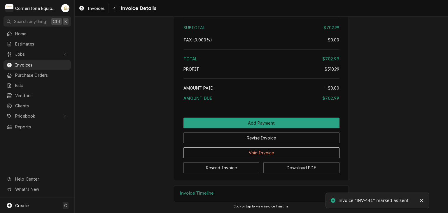
scroll to position [1184, 0]
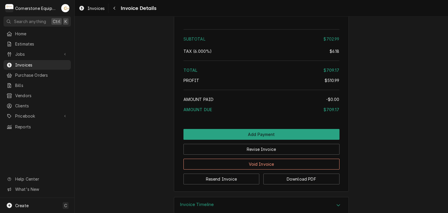
scroll to position [1184, 0]
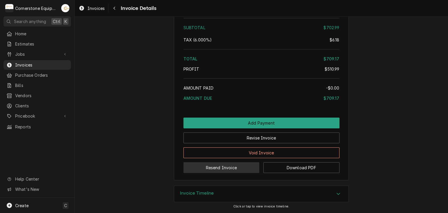
click at [238, 170] on button "Resend Invoice" at bounding box center [221, 167] width 76 height 11
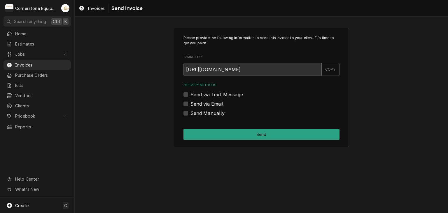
click at [217, 93] on label "Send via Text Message" at bounding box center [216, 94] width 52 height 7
click at [217, 93] on input "Send via Text Message" at bounding box center [268, 97] width 156 height 13
checkbox input "true"
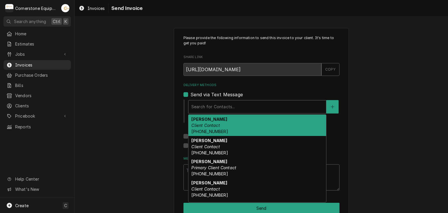
click at [214, 104] on div "Delivery Methods" at bounding box center [257, 106] width 132 height 10
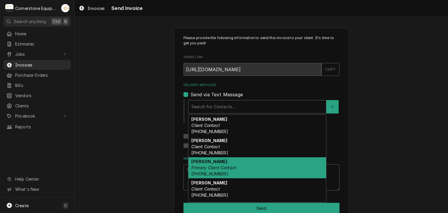
click at [218, 164] on div "Ashton Vazquez Primary Client Contact (346) 249-1763" at bounding box center [257, 167] width 138 height 21
type textarea "x"
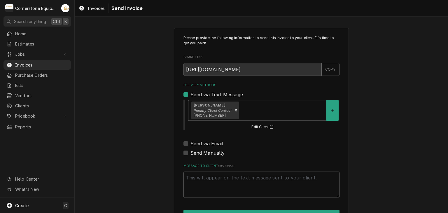
click at [210, 145] on label "Send via Email" at bounding box center [206, 143] width 33 height 7
click at [210, 145] on input "Send via Email" at bounding box center [268, 146] width 156 height 13
checkbox input "true"
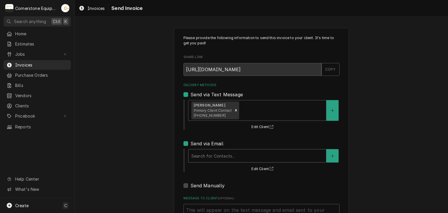
click at [210, 150] on div "Delivery Methods" at bounding box center [257, 155] width 132 height 10
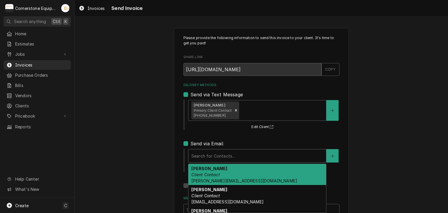
click at [213, 172] on em "Client Contact" at bounding box center [205, 174] width 28 height 5
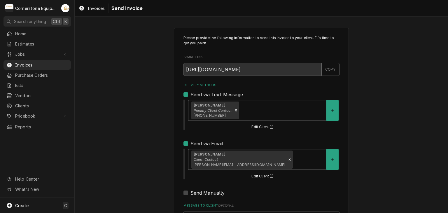
click at [153, 154] on div "Please provide the following information to send this invoice to your client. I…" at bounding box center [261, 148] width 373 height 250
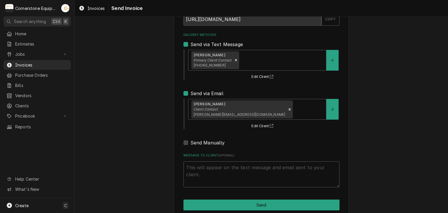
scroll to position [59, 0]
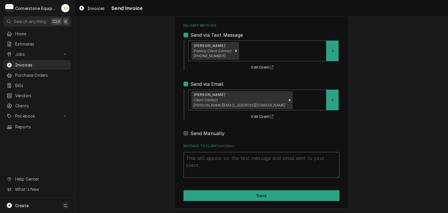
click at [192, 159] on textarea "Message to Client ( optional )" at bounding box center [261, 165] width 156 height 26
type textarea "x"
type textarea "T"
type textarea "x"
type textarea "Th"
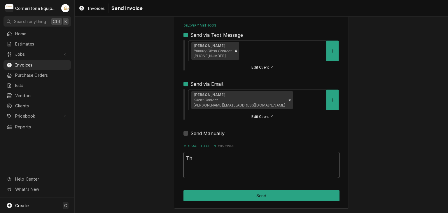
type textarea "x"
type textarea "Tha"
type textarea "x"
type textarea "Than"
type textarea "x"
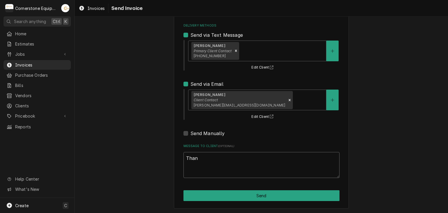
type textarea "Thank"
type textarea "x"
type textarea "Thank"
type textarea "x"
type textarea "Thank y"
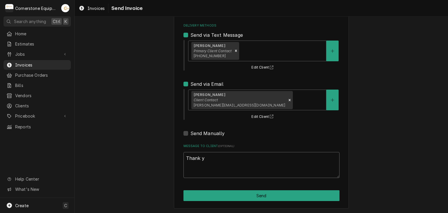
type textarea "x"
type textarea "Thank yo"
type textarea "x"
type textarea "Thank you"
type textarea "x"
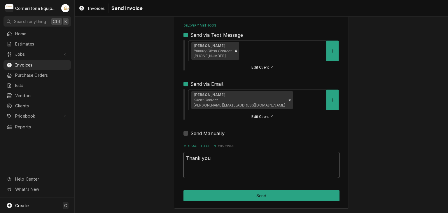
type textarea "Thank you"
type textarea "x"
type textarea "Thank you f"
type textarea "x"
type textarea "Thank you fo"
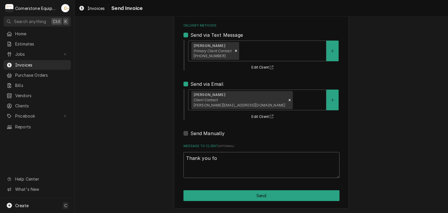
type textarea "x"
type textarea "Thank you for"
type textarea "x"
type textarea "Thank you for"
type textarea "x"
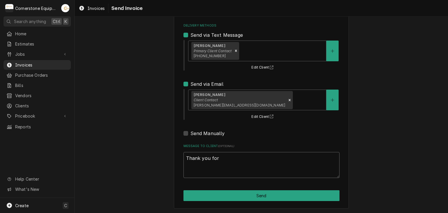
type textarea "Thank you for t"
type textarea "x"
type textarea "Thank you for th"
type textarea "x"
type textarea "Thank you for the"
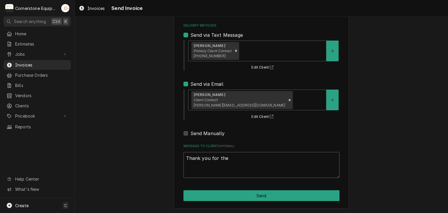
type textarea "x"
type textarea "Thank you for the"
type textarea "x"
type textarea "Thank you for the o"
type textarea "x"
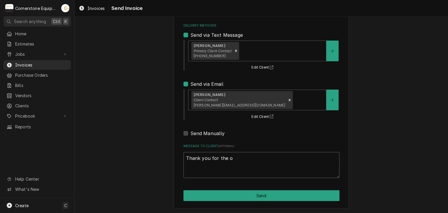
type textarea "Thank you for the op"
type textarea "x"
type textarea "Thank you for the opp"
type textarea "x"
type textarea "Thank you for the oppo"
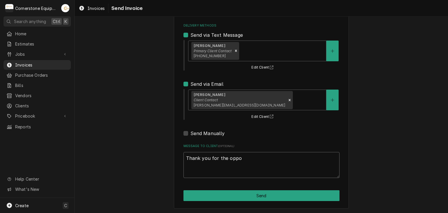
type textarea "x"
type textarea "Thank you for the oppor"
type textarea "x"
type textarea "Thank you for the opporu"
type textarea "x"
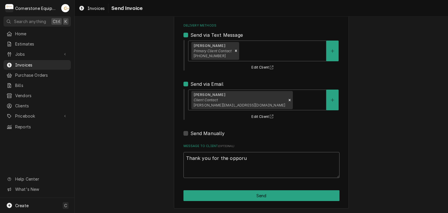
type textarea "Thank you for the opporun"
type textarea "x"
type textarea "Thank you for the opporunt"
type textarea "x"
type textarea "Thank you for the opporunti"
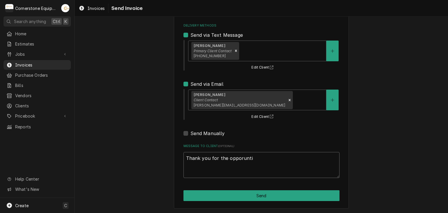
type textarea "x"
type textarea "Thank you for the opporuntiy"
type textarea "x"
type textarea "Thank you for the opporuntiy"
type textarea "x"
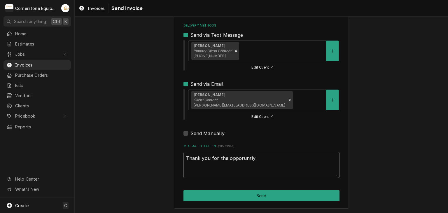
type textarea "Thank you for the opporuntiy t"
type textarea "x"
type textarea "Thank you for the opporuntiy to"
type textarea "x"
type textarea "Thank you for the opporuntiy to"
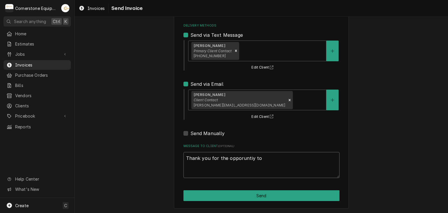
type textarea "x"
type textarea "Thank you for the opporuntiy to b"
type textarea "x"
type textarea "Thank you for the opporuntiy to be"
type textarea "x"
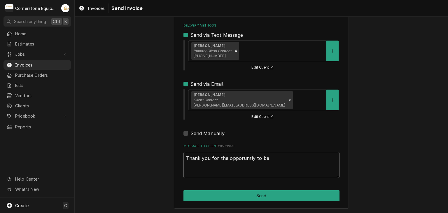
type textarea "Thank you for the opporuntiy to be"
type textarea "x"
type textarea "Thank you for the opporuntiy to be o"
type textarea "x"
type textarea "Thank you for the opporuntiy to be of"
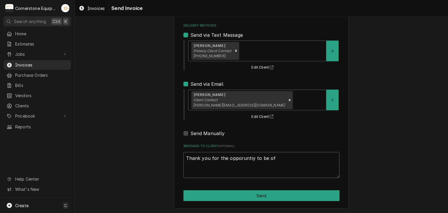
type textarea "x"
type textarea "Thank you for the opporuntiy to be of"
type textarea "x"
type textarea "Thank you for the opporuntiy to be of s"
type textarea "x"
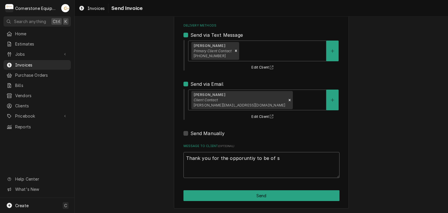
type textarea "Thank you for the opporuntiy to be of se"
type textarea "x"
type textarea "Thank you for the opporuntiy to be of ser"
type textarea "x"
type textarea "Thank you for the opporuntiy to be of serv"
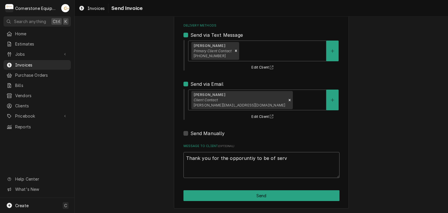
type textarea "x"
type textarea "Thank you for the opporuntiy to be of servi"
type textarea "x"
type textarea "Thank you for the opporuntiy to be of servic"
type textarea "x"
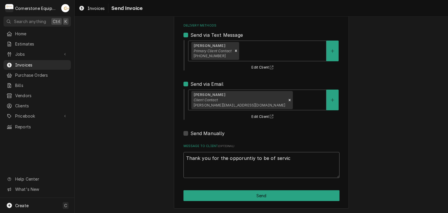
type textarea "Thank you for the opporuntiy to be of service"
type textarea "x"
type textarea "Thank you for the opporuntiy to be of service!"
type textarea "x"
type textarea "Thank you for the opportunity to be of service!"
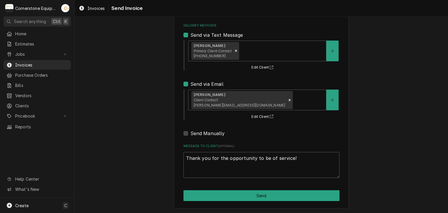
click at [404, 144] on div "Please provide the following information to send this invoice to your client. I…" at bounding box center [261, 88] width 373 height 250
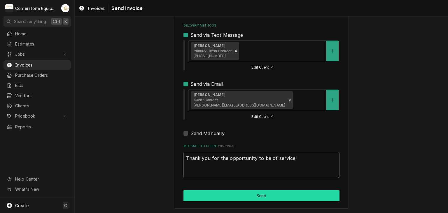
click at [262, 194] on button "Send" at bounding box center [261, 195] width 156 height 11
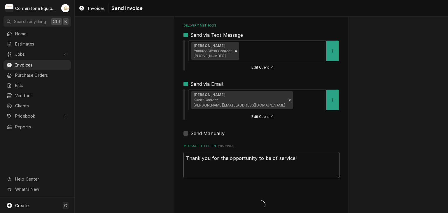
type textarea "x"
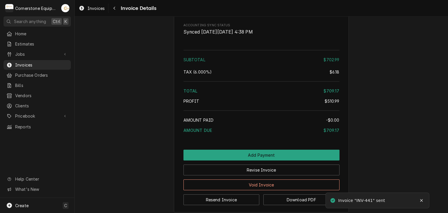
scroll to position [1184, 0]
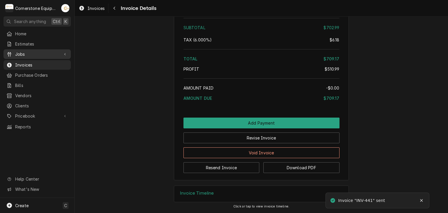
click at [42, 52] on span "Jobs" at bounding box center [37, 54] width 44 height 6
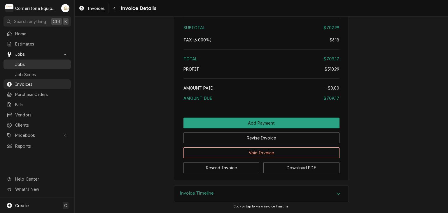
click at [36, 64] on span "Jobs" at bounding box center [41, 64] width 53 height 6
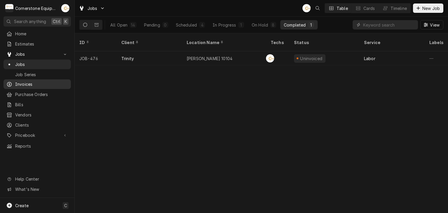
click at [36, 80] on div "Invoices" at bounding box center [37, 83] width 65 height 7
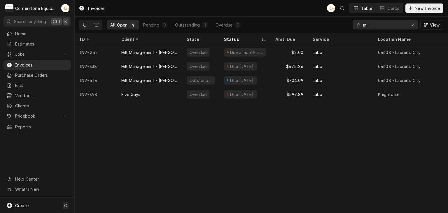
click at [379, 29] on div "mi View" at bounding box center [398, 25] width 91 height 16
click at [378, 26] on input "mi" at bounding box center [385, 24] width 44 height 9
click at [415, 24] on div "Erase input" at bounding box center [413, 25] width 6 height 6
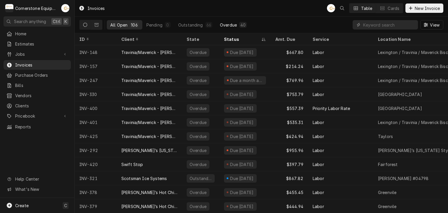
click at [229, 26] on div "Overdue" at bounding box center [228, 25] width 17 height 6
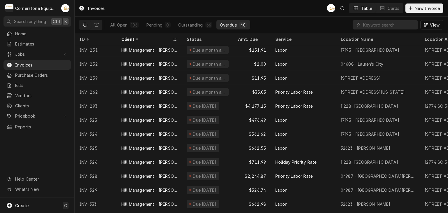
scroll to position [186, 0]
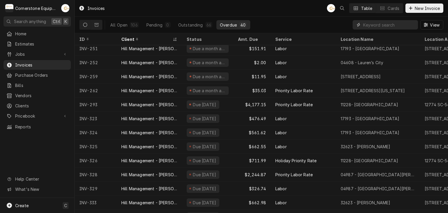
click at [372, 24] on input "Dynamic Content Wrapper" at bounding box center [389, 24] width 52 height 9
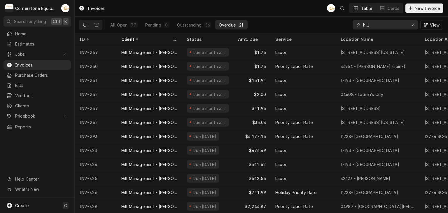
type input "hill"
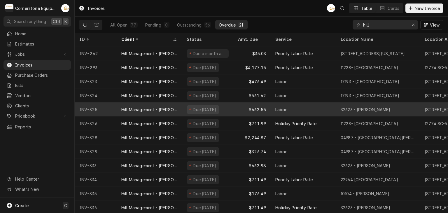
scroll to position [68, 0]
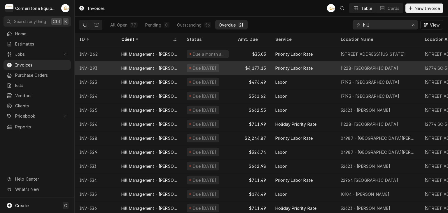
click at [237, 67] on div "$4,177.15" at bounding box center [251, 68] width 37 height 14
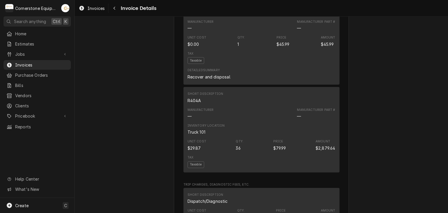
scroll to position [1556, 0]
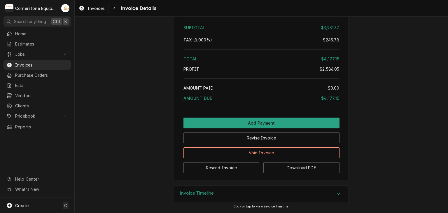
click at [189, 195] on h3 "Invoice Timeline" at bounding box center [197, 193] width 34 height 6
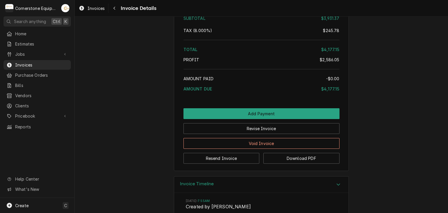
scroll to position [1650, 0]
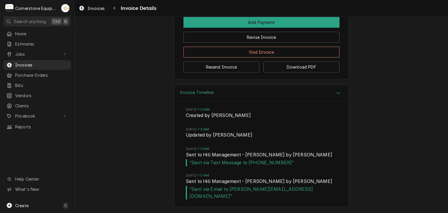
click at [406, 152] on div "Invoice Timeline Wed, Aug 20, 2025 - 7:55AM Created by Andrew Buigues Wed, Aug …" at bounding box center [261, 149] width 373 height 128
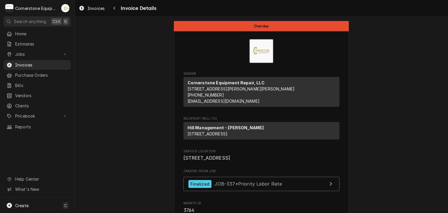
scroll to position [117, 0]
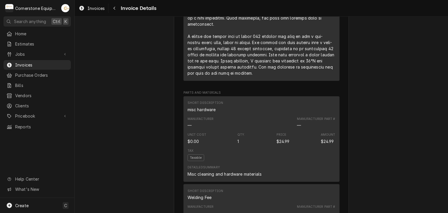
scroll to position [134, 0]
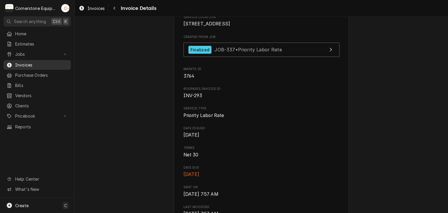
click at [21, 62] on span "Invoices" at bounding box center [41, 65] width 53 height 6
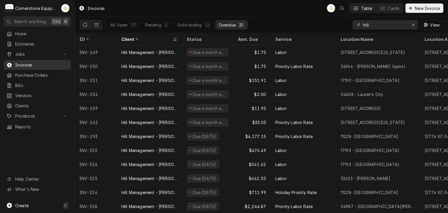
click at [27, 64] on span "Invoices" at bounding box center [41, 65] width 53 height 6
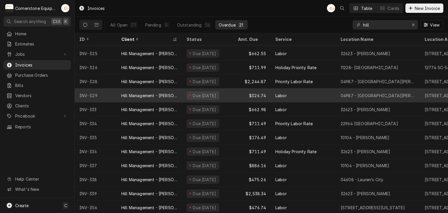
scroll to position [130, 0]
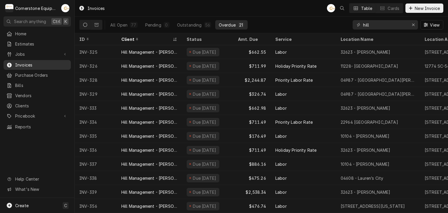
click at [19, 65] on span "Invoices" at bounding box center [41, 65] width 53 height 6
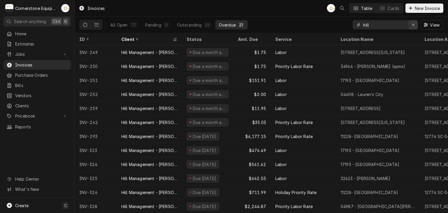
click at [410, 25] on div "Erase input" at bounding box center [413, 25] width 6 height 6
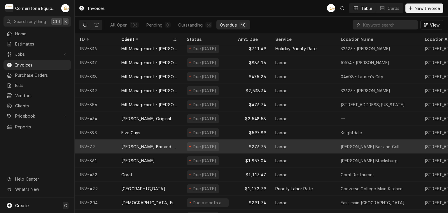
scroll to position [396, 0]
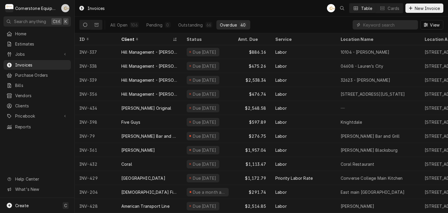
click at [65, 6] on div "Andrew Buigues's Avatar" at bounding box center [65, 8] width 8 height 8
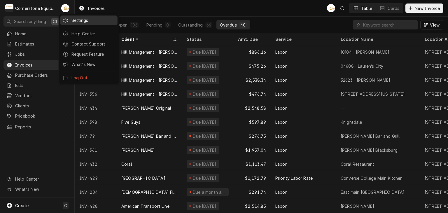
click at [75, 18] on div "Settings" at bounding box center [93, 20] width 44 height 6
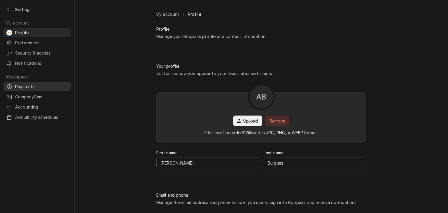
click at [37, 83] on span "Payments" at bounding box center [41, 86] width 53 height 6
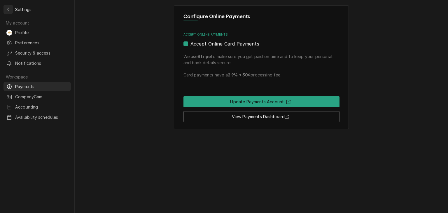
click at [9, 11] on icon "Back to previous page" at bounding box center [8, 9] width 3 height 4
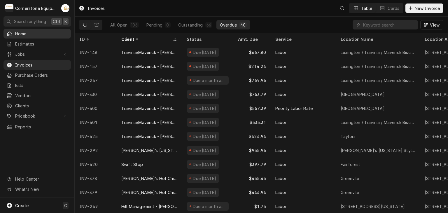
click at [28, 33] on span "Home" at bounding box center [41, 34] width 53 height 6
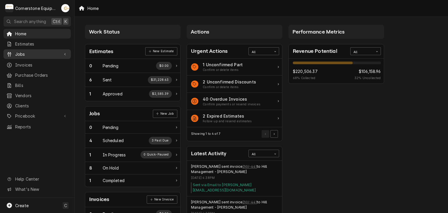
click at [24, 51] on span "Jobs" at bounding box center [37, 54] width 44 height 6
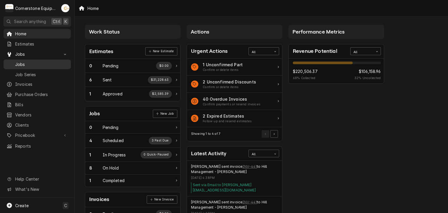
click at [28, 62] on span "Jobs" at bounding box center [41, 64] width 53 height 6
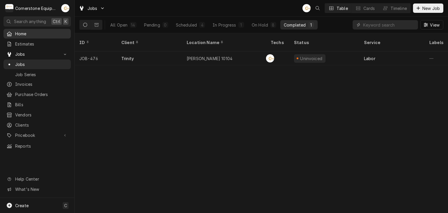
click at [22, 33] on span "Home" at bounding box center [41, 34] width 53 height 6
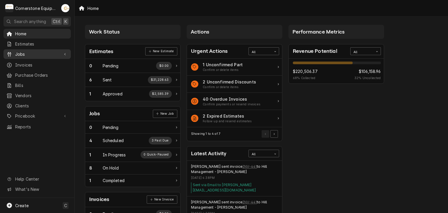
click at [26, 54] on span "Jobs" at bounding box center [37, 54] width 44 height 6
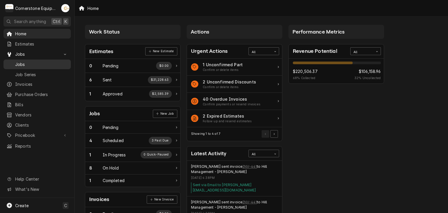
click at [26, 64] on span "Jobs" at bounding box center [41, 64] width 53 height 6
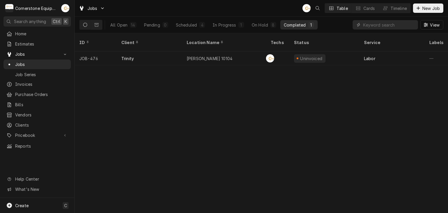
drag, startPoint x: 324, startPoint y: 154, endPoint x: 321, endPoint y: 158, distance: 5.1
click at [324, 154] on div "ID Client Location Name Techs Status Service Labels Job Type Priority Source So…" at bounding box center [261, 123] width 373 height 180
